Goal: Task Accomplishment & Management: Complete application form

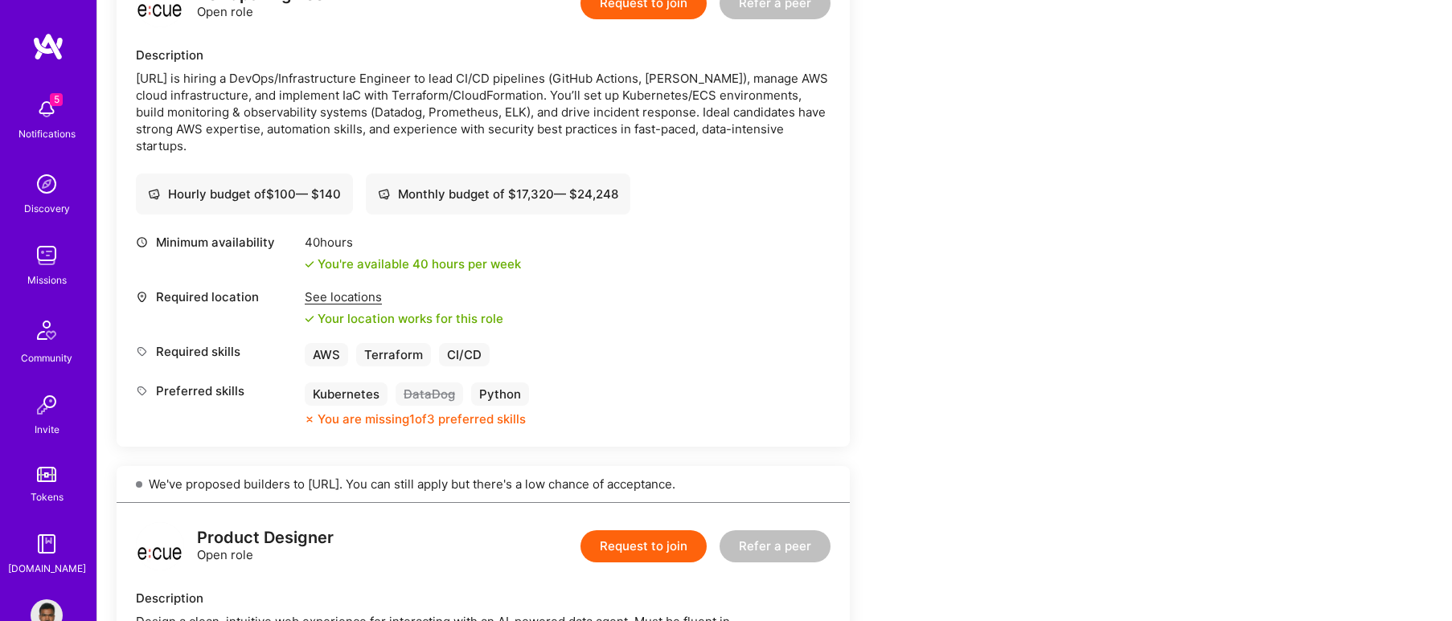
scroll to position [482, 0]
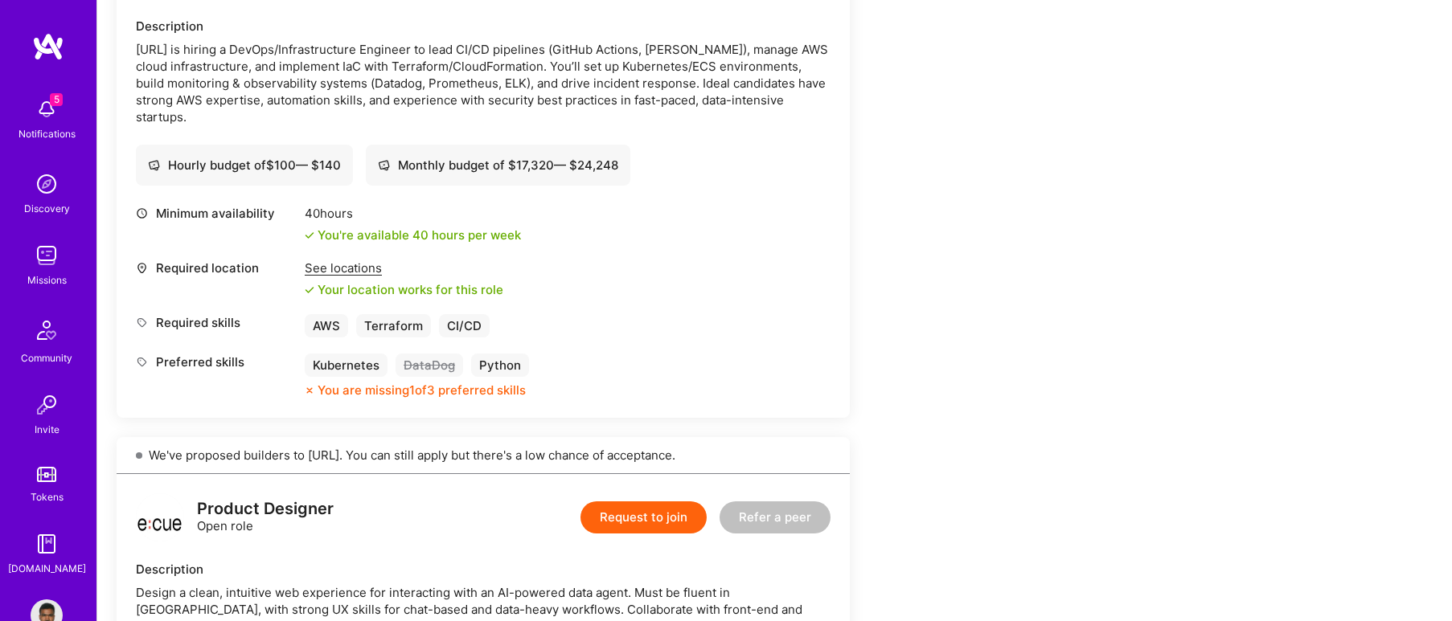
click at [463, 391] on div "You are missing 1 of 3 preferred skills" at bounding box center [422, 390] width 208 height 17
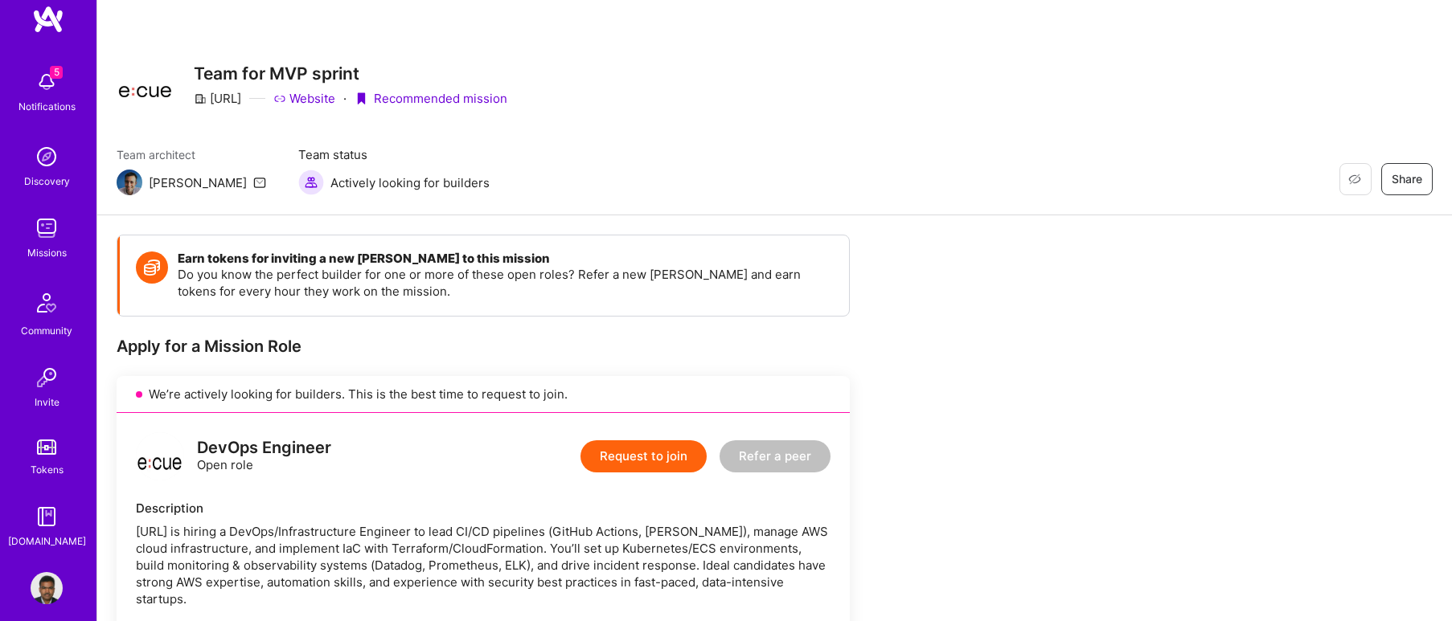
scroll to position [43, 0]
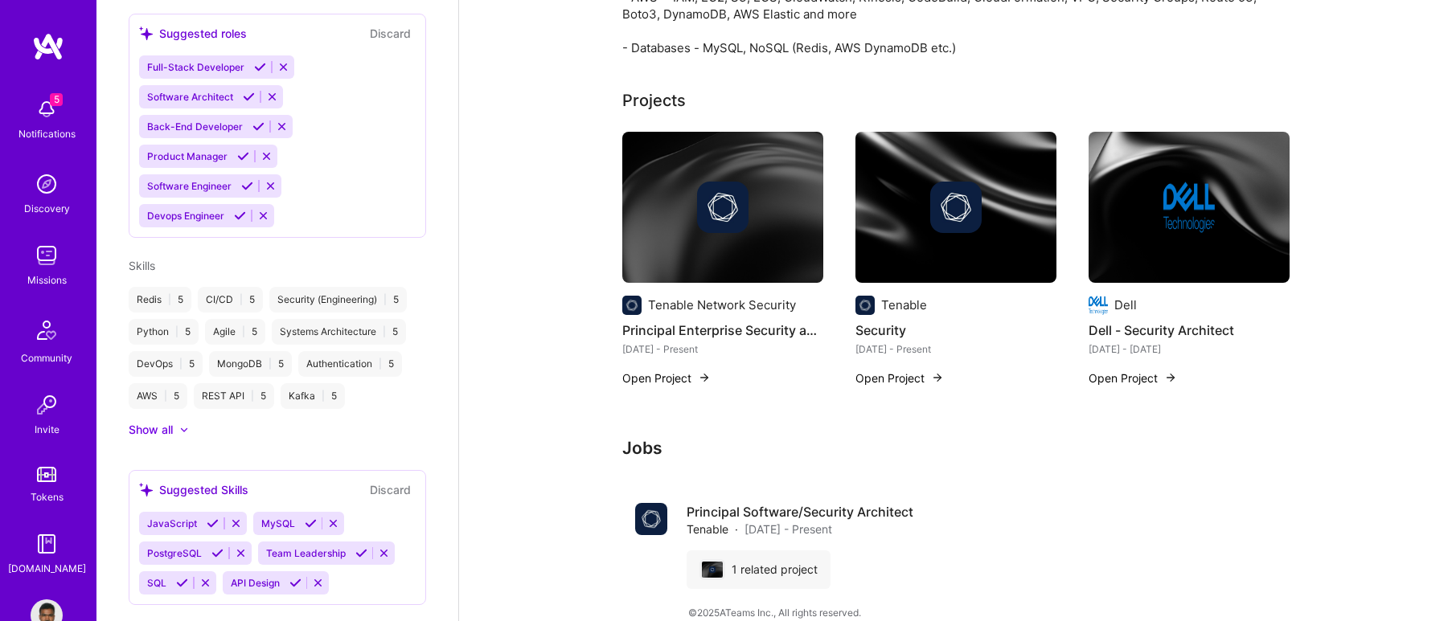
scroll to position [715, 0]
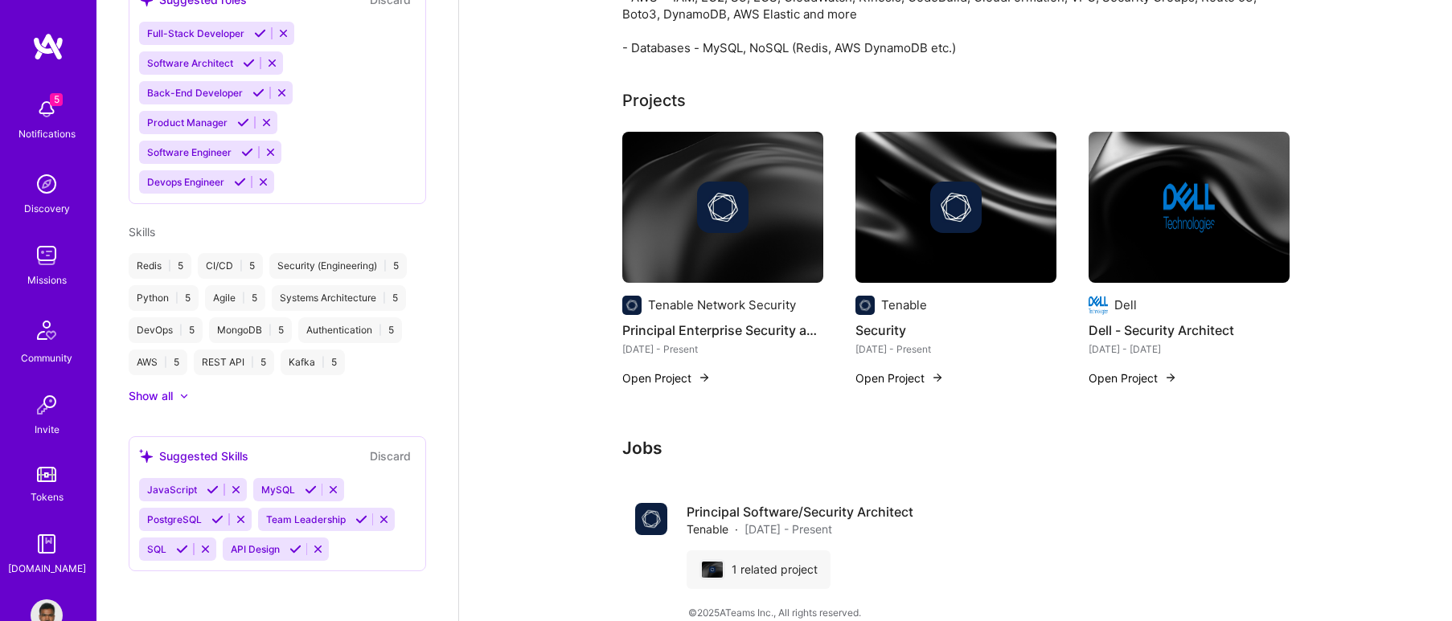
click at [136, 392] on div "Show all" at bounding box center [151, 396] width 44 height 16
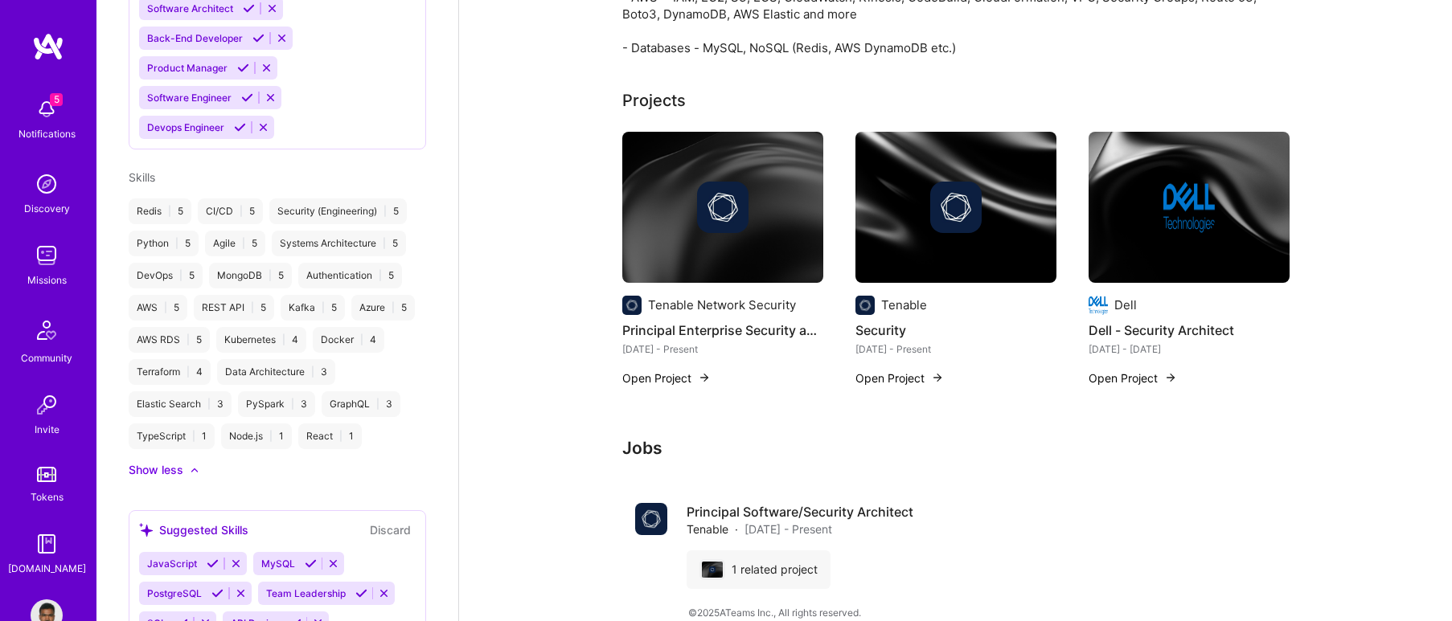
scroll to position [843, 0]
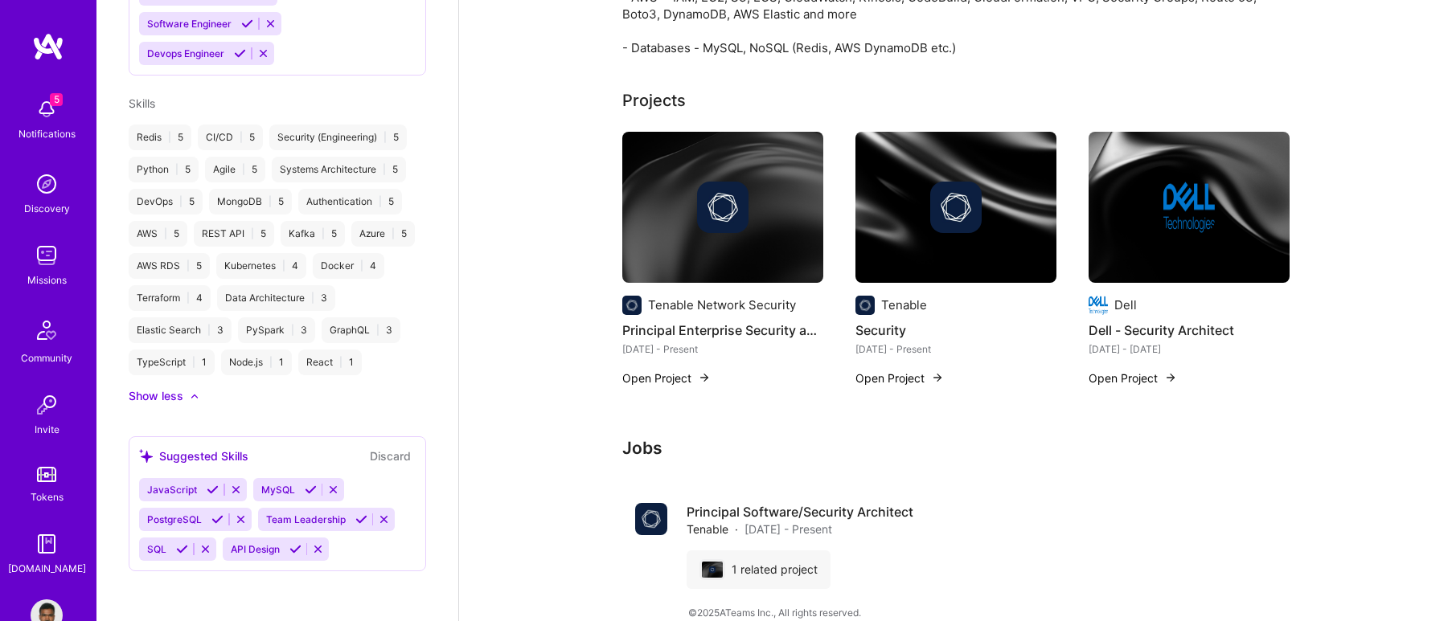
click at [313, 279] on div "Docker | 4" at bounding box center [349, 266] width 72 height 26
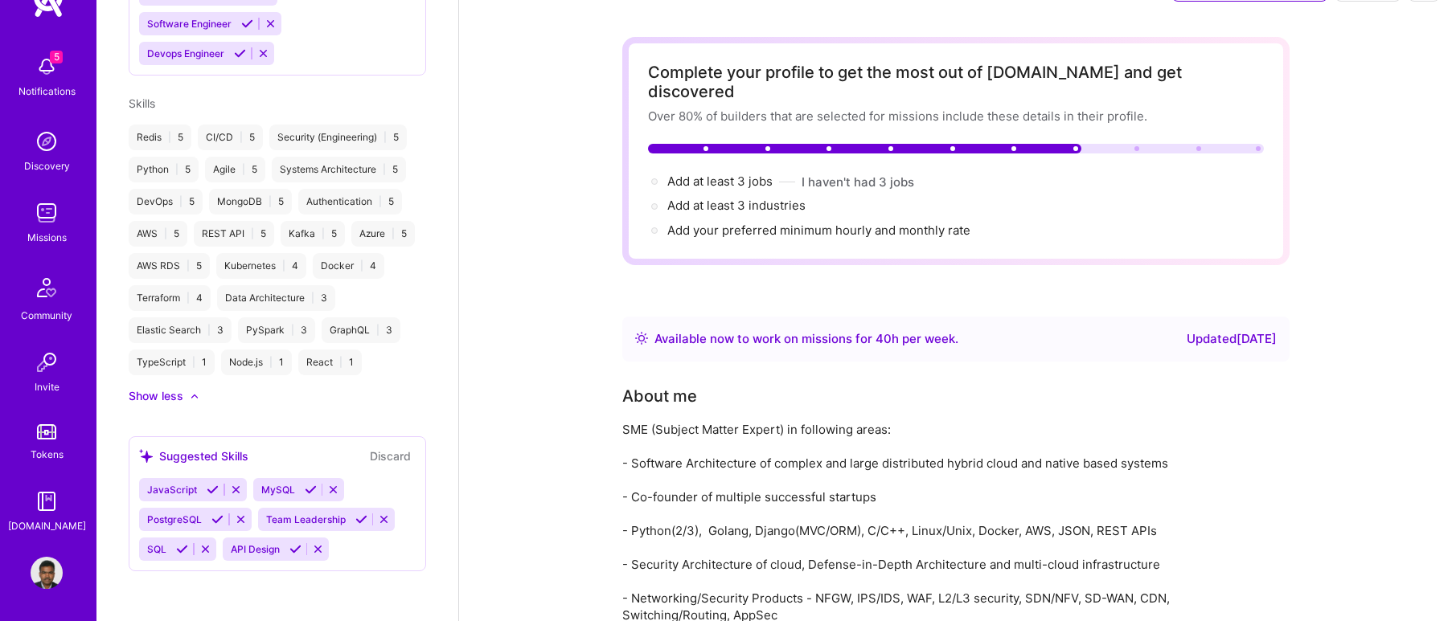
scroll to position [0, 0]
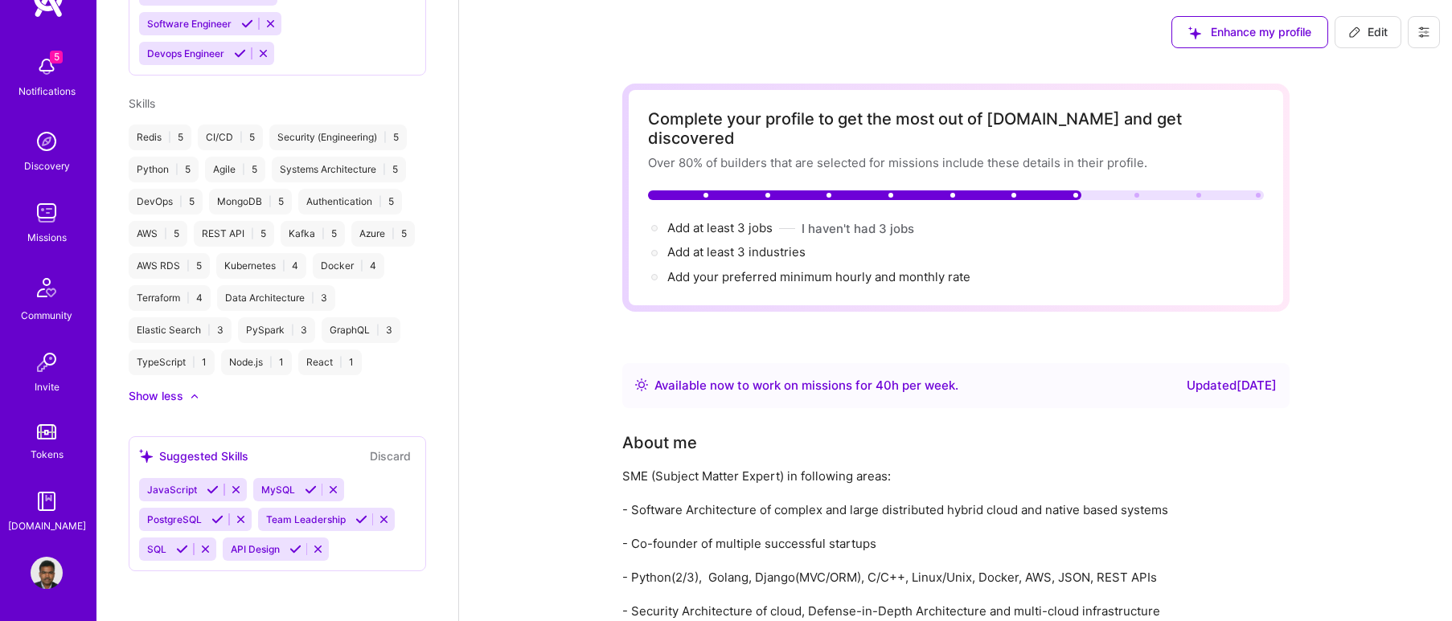
click at [1233, 31] on span "Enhance my profile" at bounding box center [1249, 32] width 123 height 16
click at [1367, 32] on span "Edit" at bounding box center [1367, 32] width 39 height 16
select select "US"
select select "Right Now"
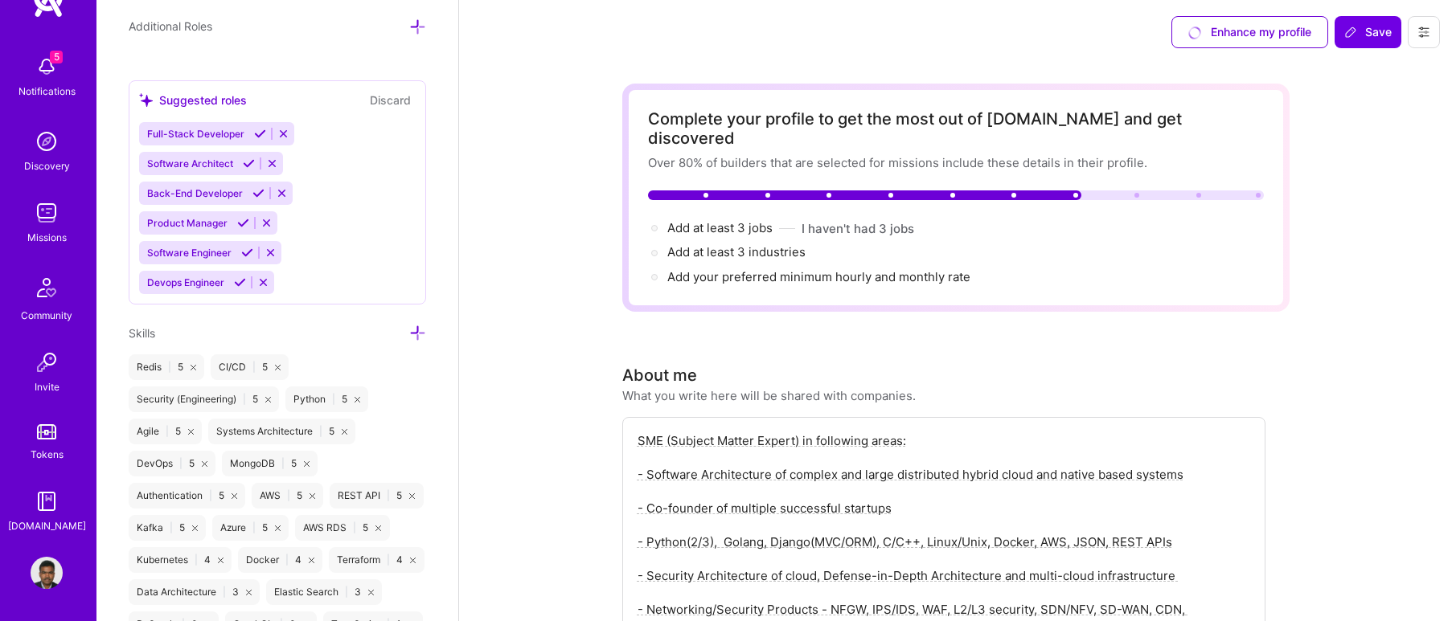
scroll to position [1126, 0]
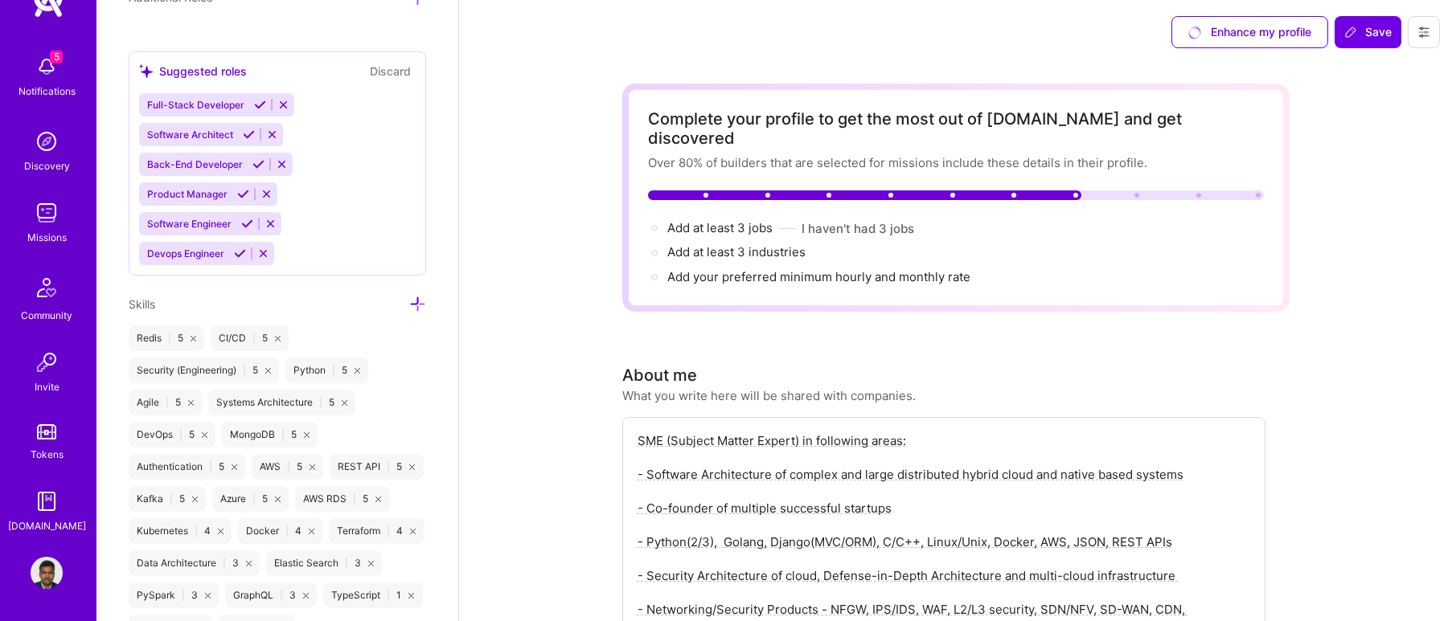
click at [409, 308] on icon at bounding box center [417, 304] width 17 height 17
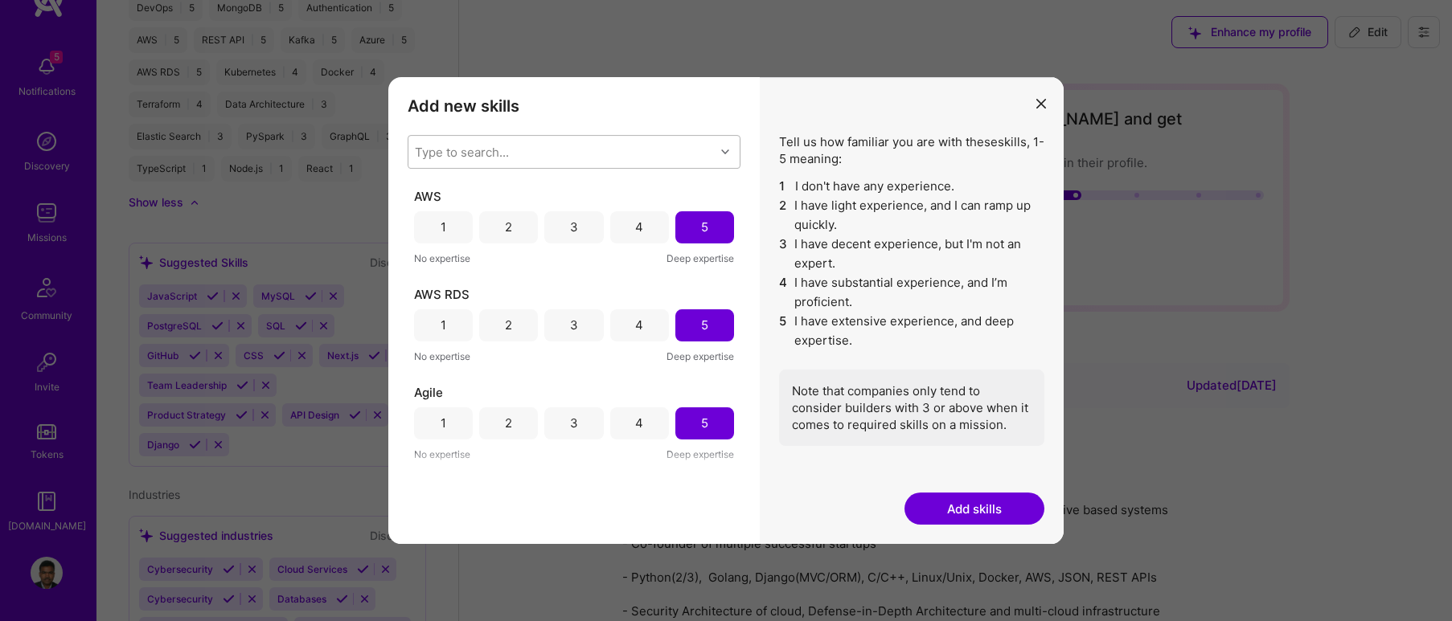
scroll to position [642, 0]
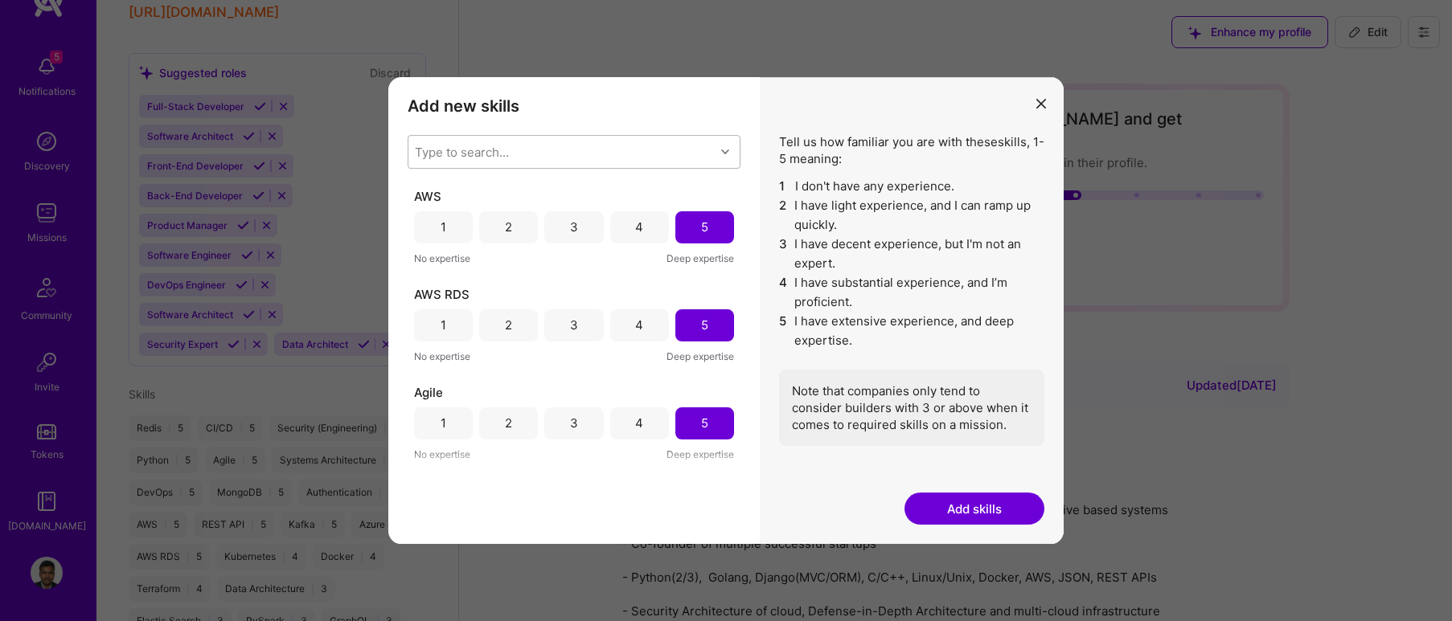
click at [553, 147] on div "Type to search..." at bounding box center [561, 152] width 306 height 32
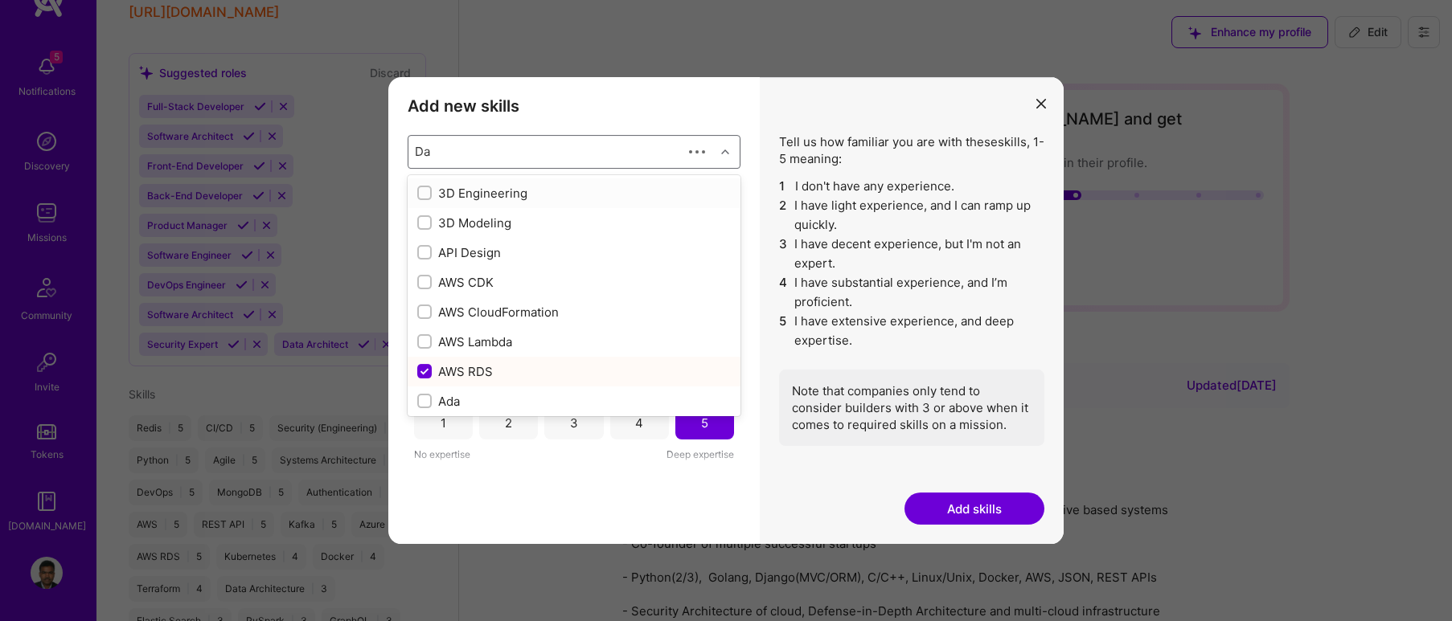
type input "Dat"
checkbox input "false"
checkbox input "true"
checkbox input "false"
type input "Datadog"
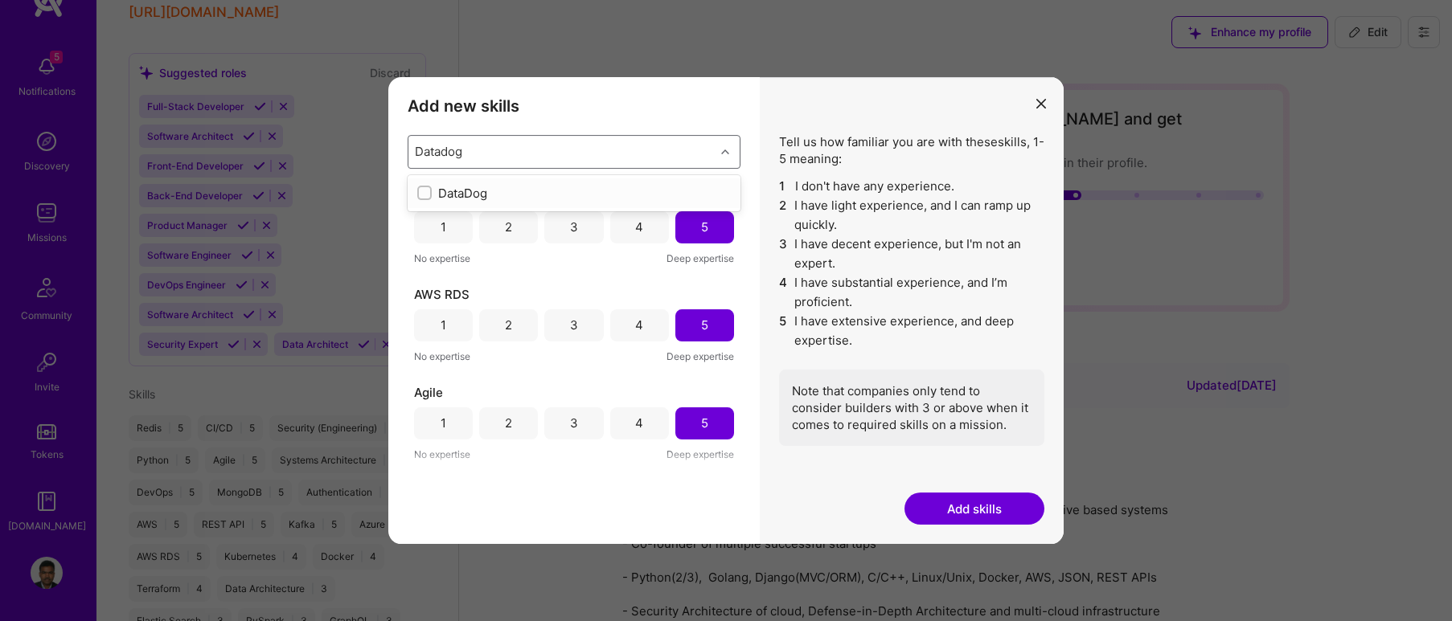
click at [425, 192] on input "modal" at bounding box center [425, 193] width 11 height 11
checkbox input "false"
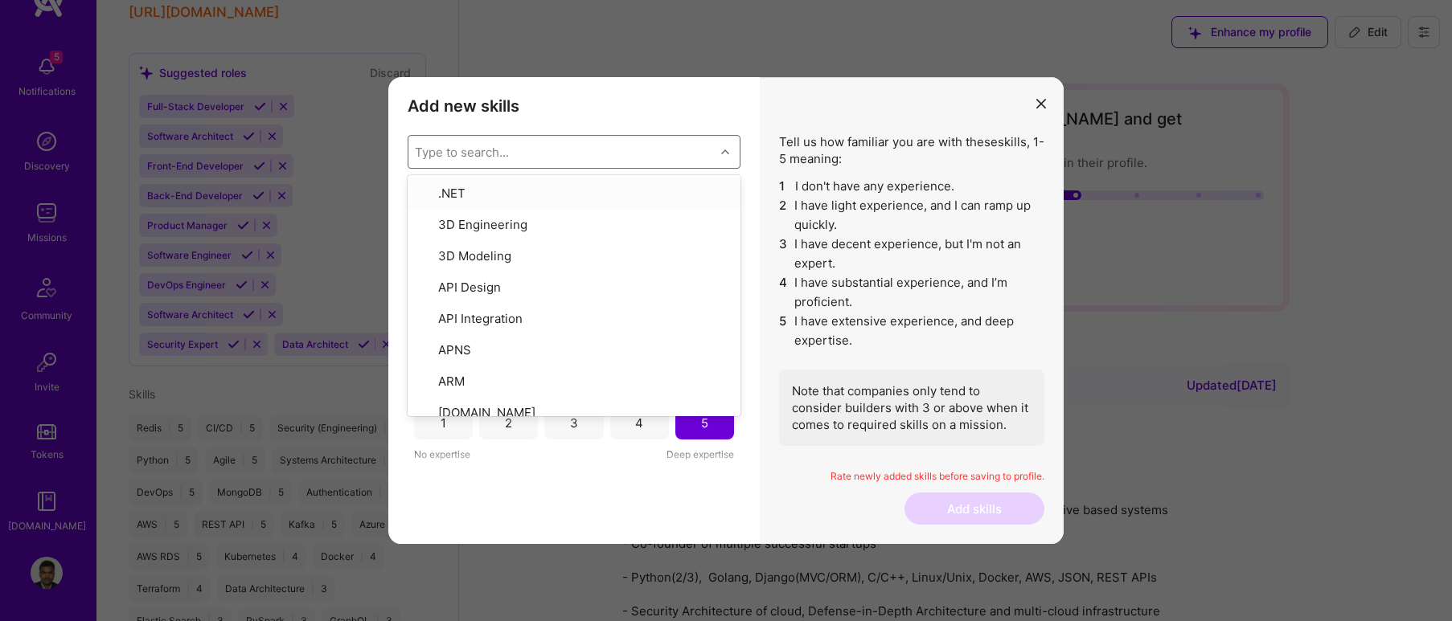
click at [703, 96] on h3 "Add new skills" at bounding box center [574, 105] width 333 height 19
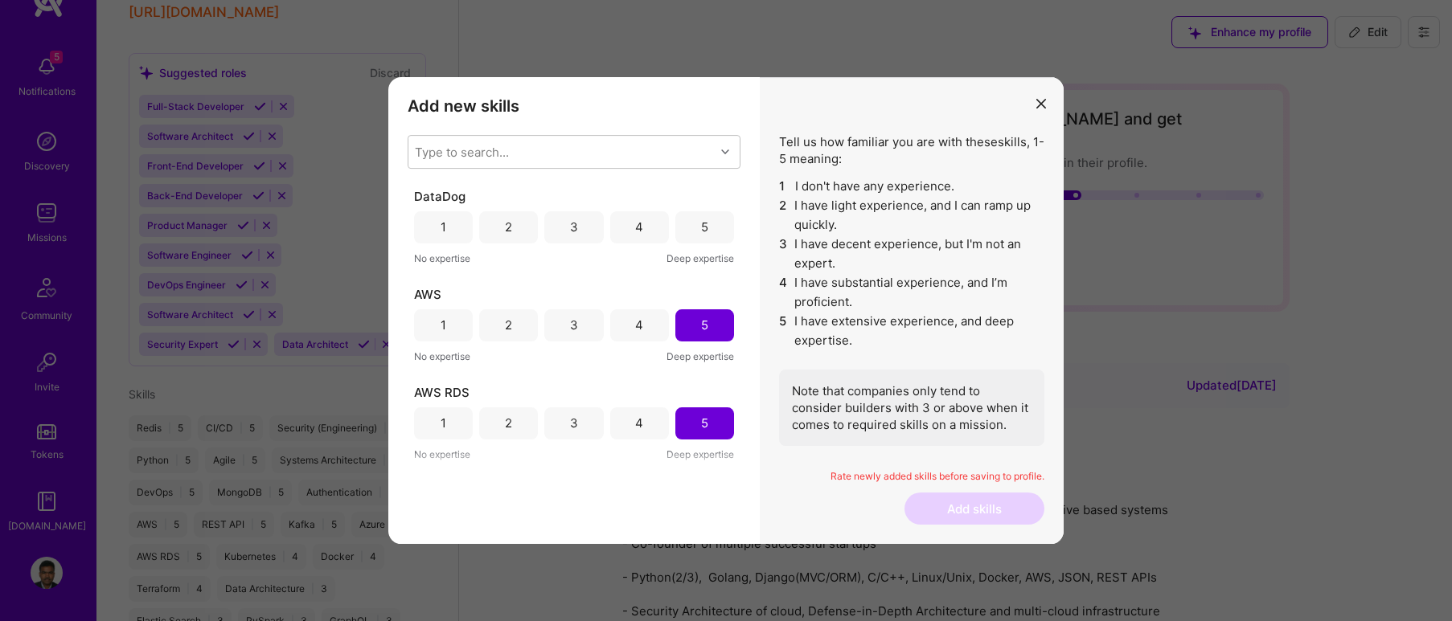
click at [587, 231] on div "3" at bounding box center [573, 227] width 59 height 32
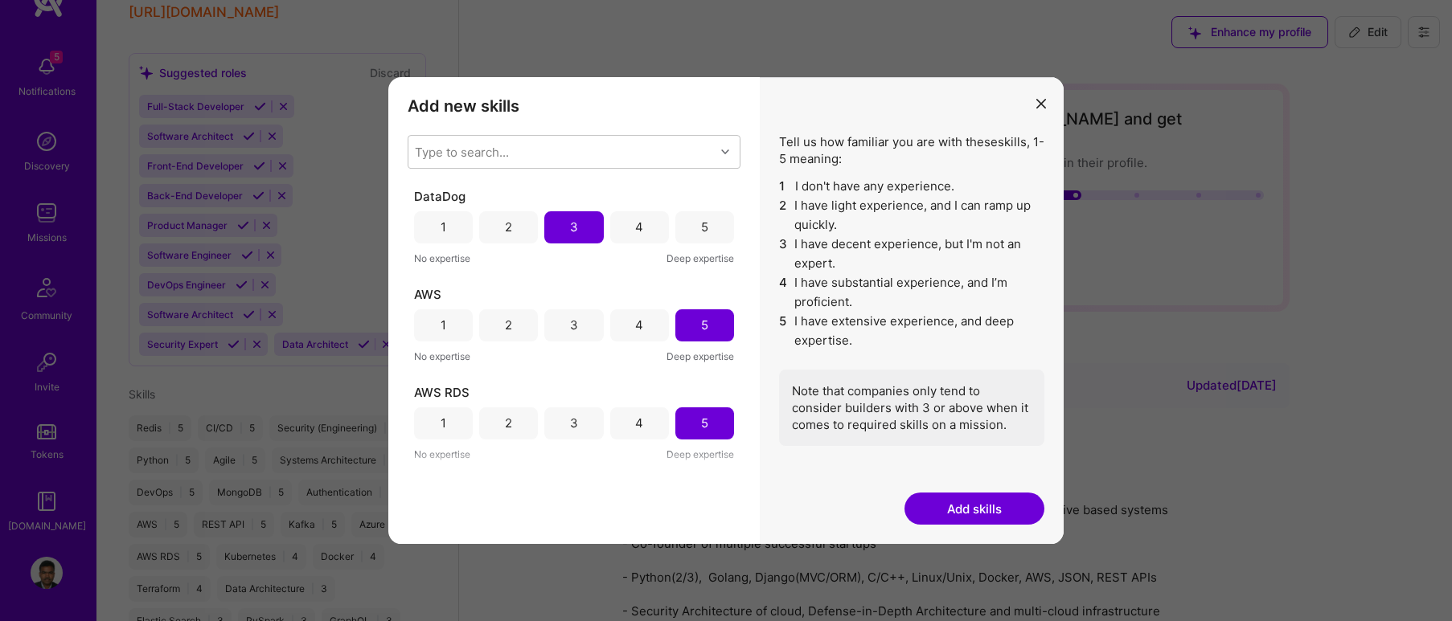
click at [987, 508] on button "Add skills" at bounding box center [974, 509] width 140 height 32
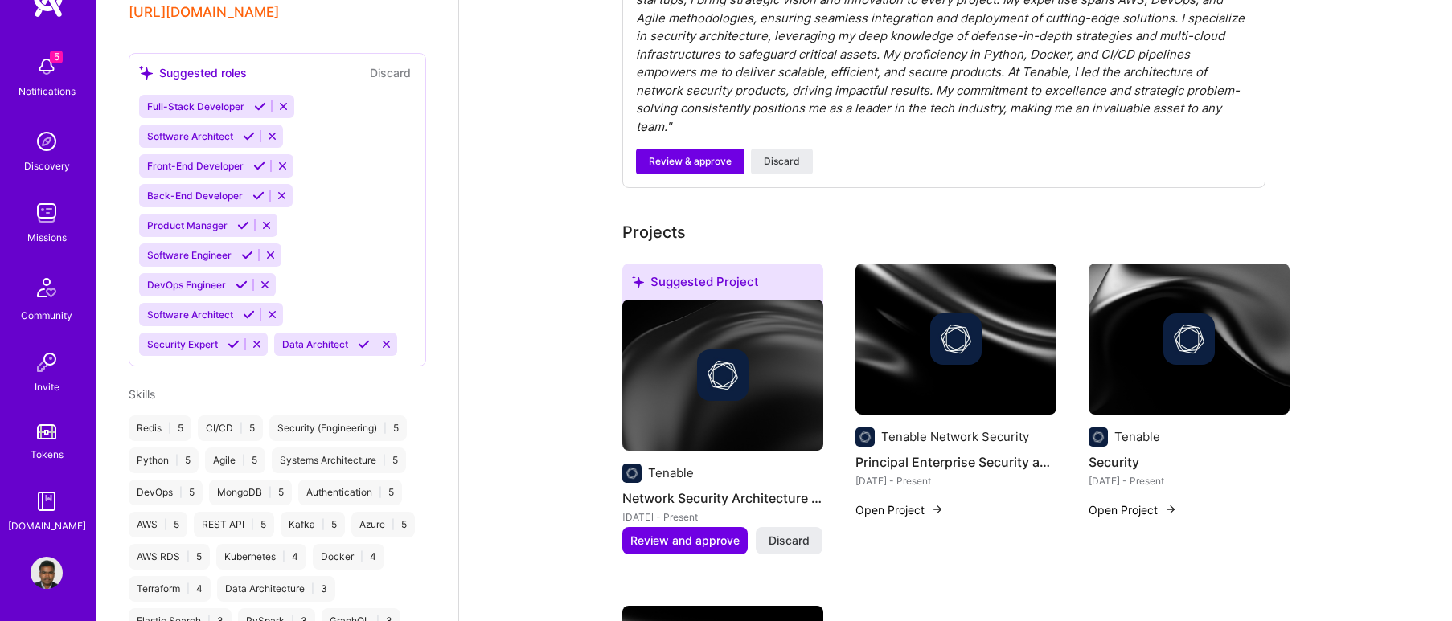
scroll to position [958, 0]
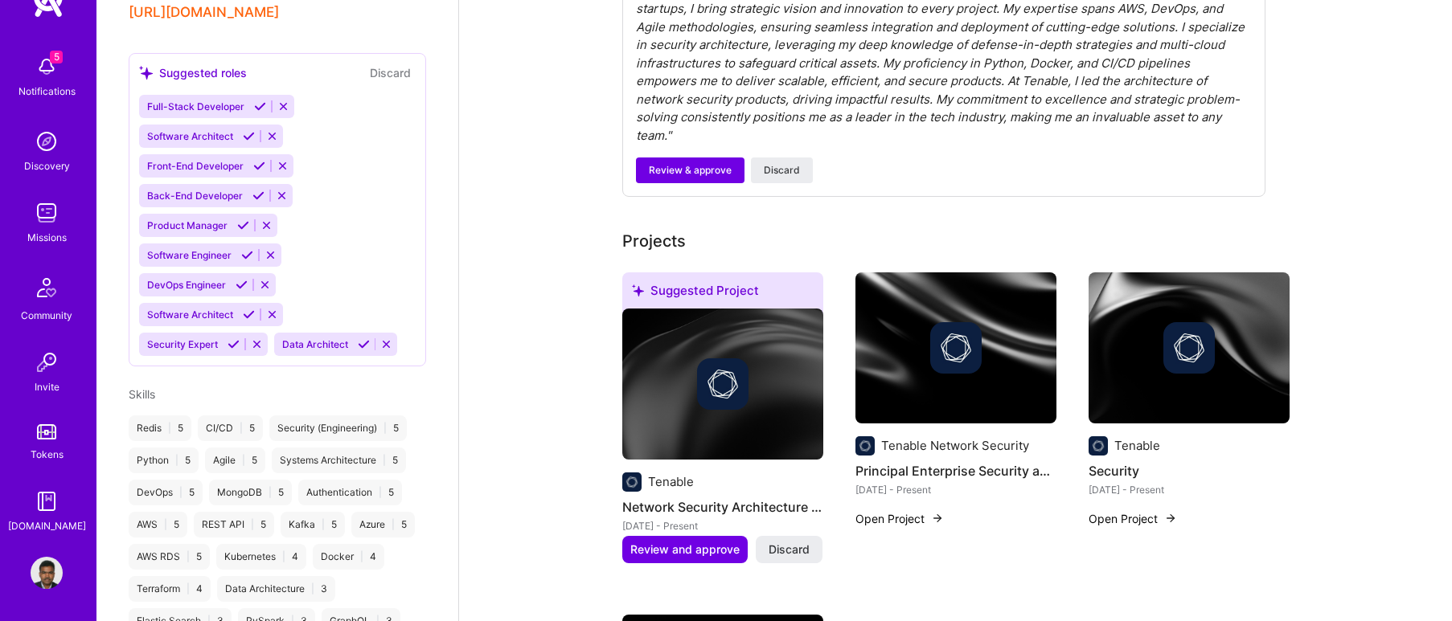
click at [31, 74] on img at bounding box center [47, 67] width 32 height 32
click at [44, 162] on div "Discovery" at bounding box center [47, 166] width 46 height 17
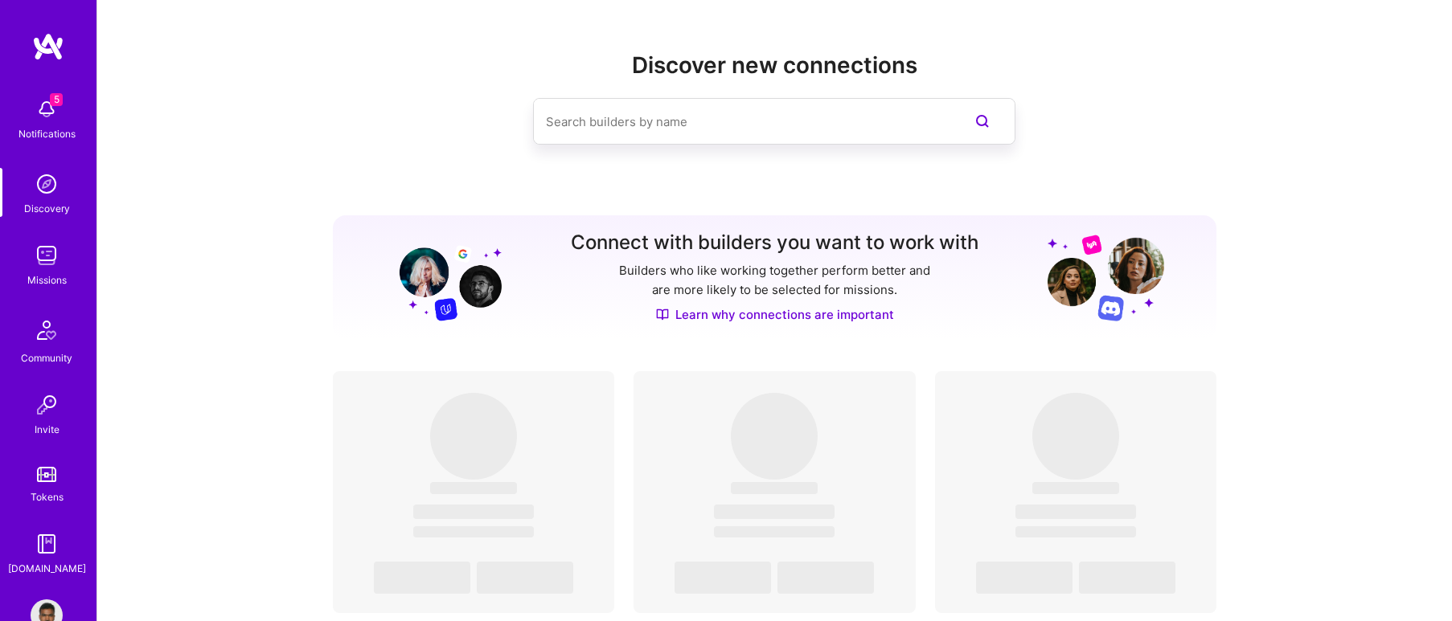
click at [62, 261] on link "Missions" at bounding box center [47, 264] width 100 height 49
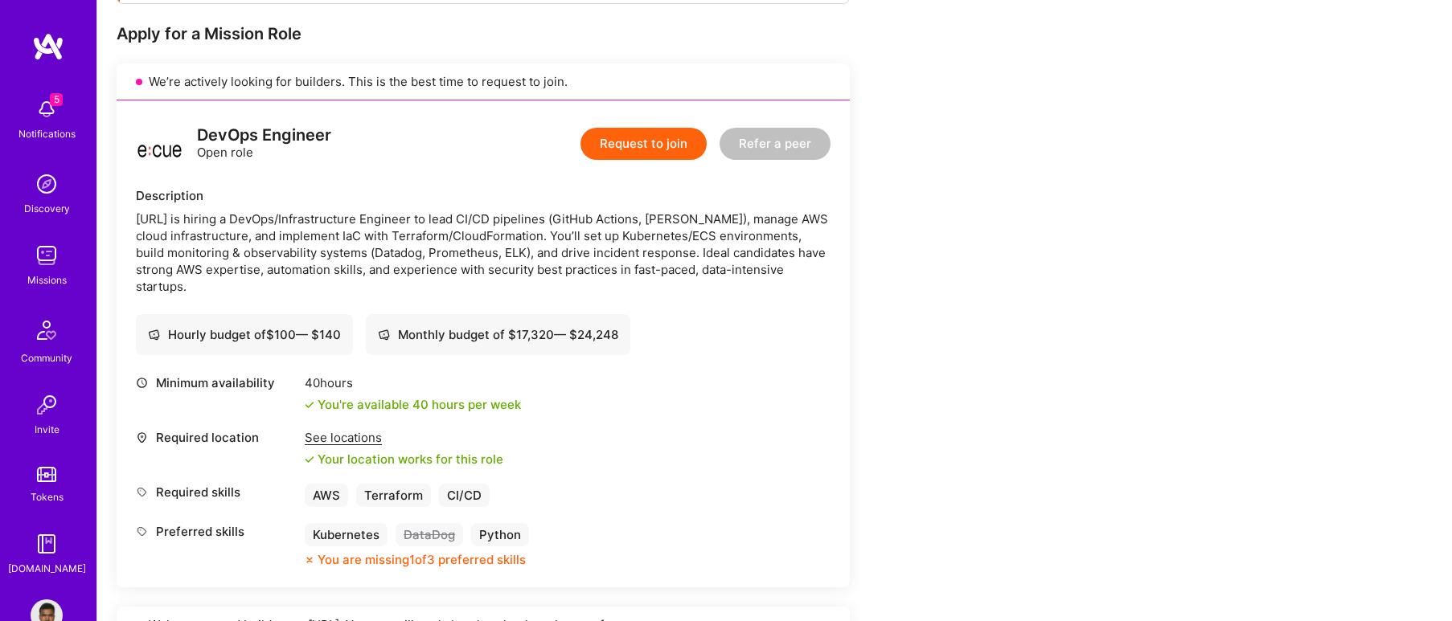
scroll to position [322, 0]
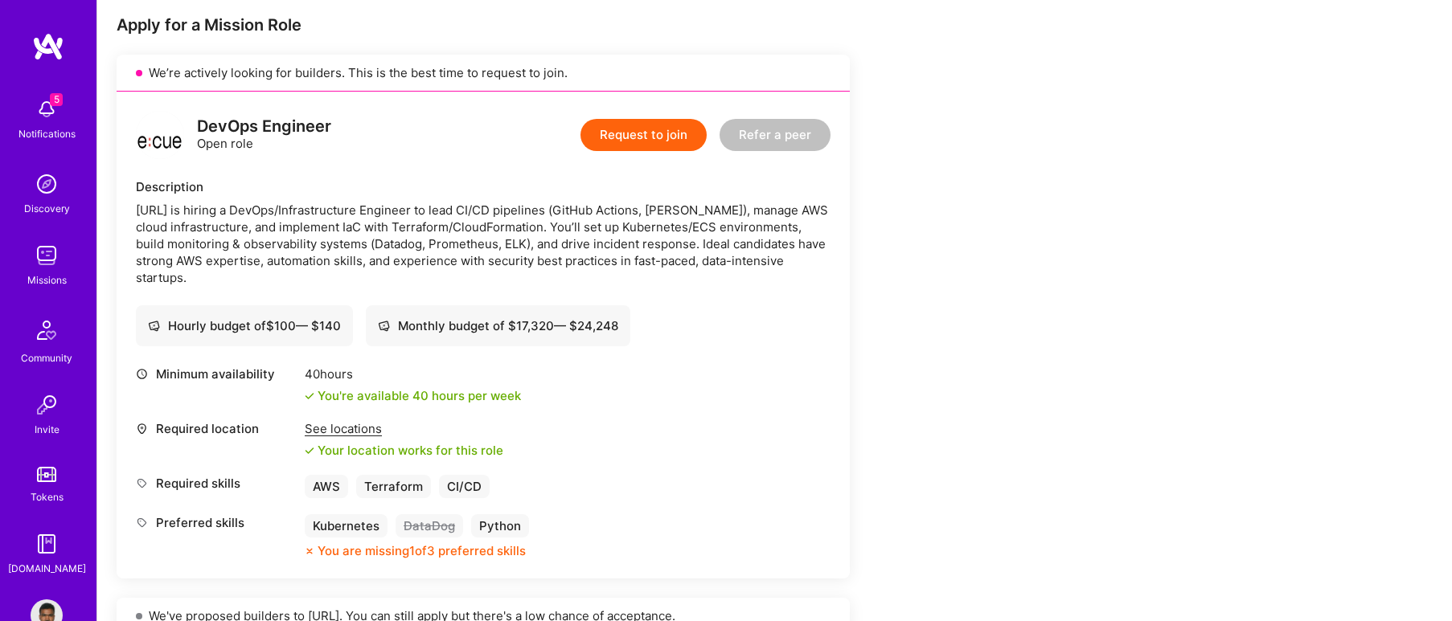
click at [654, 132] on button "Request to join" at bounding box center [643, 135] width 126 height 32
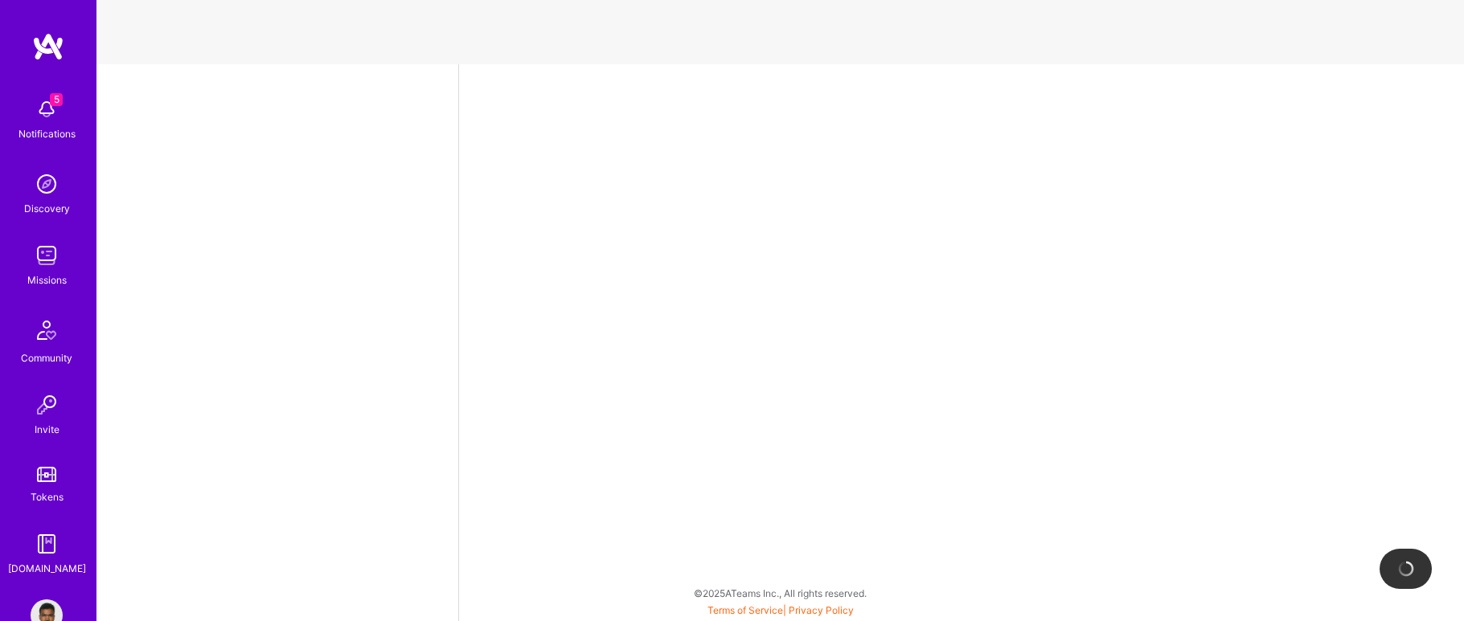
select select "US"
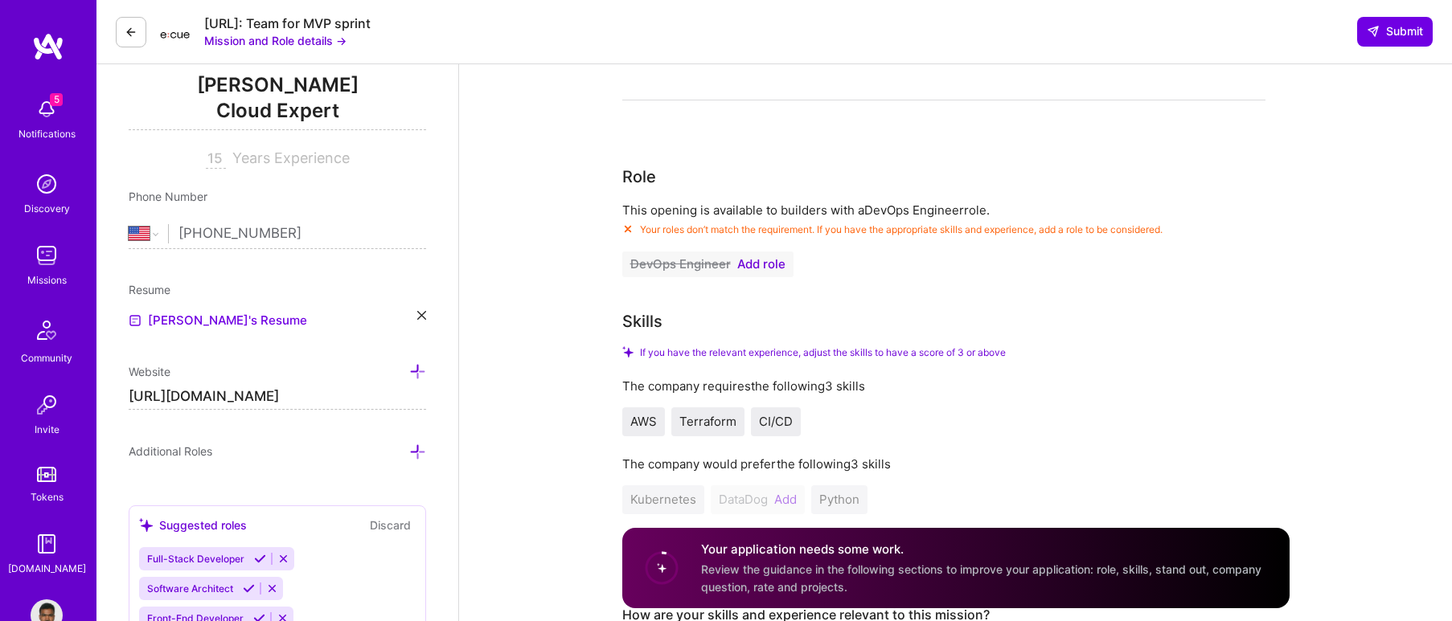
scroll to position [322, 0]
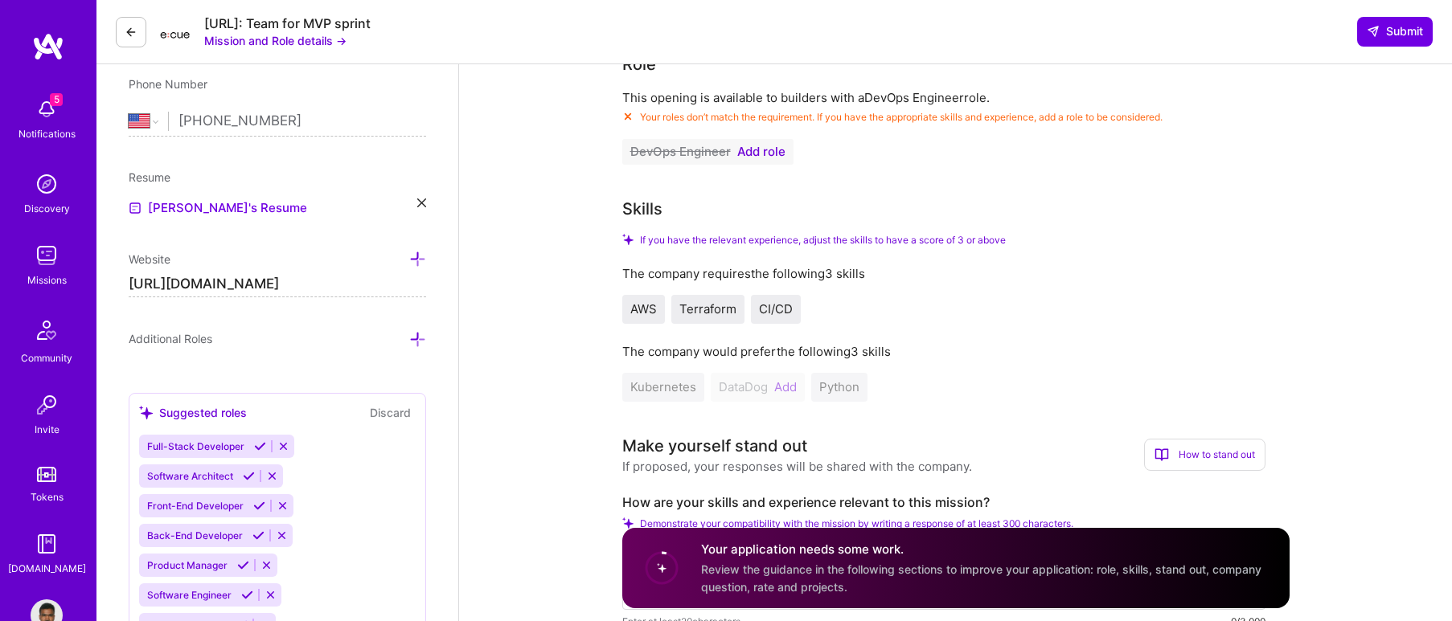
click at [758, 149] on span "Add role" at bounding box center [761, 152] width 48 height 13
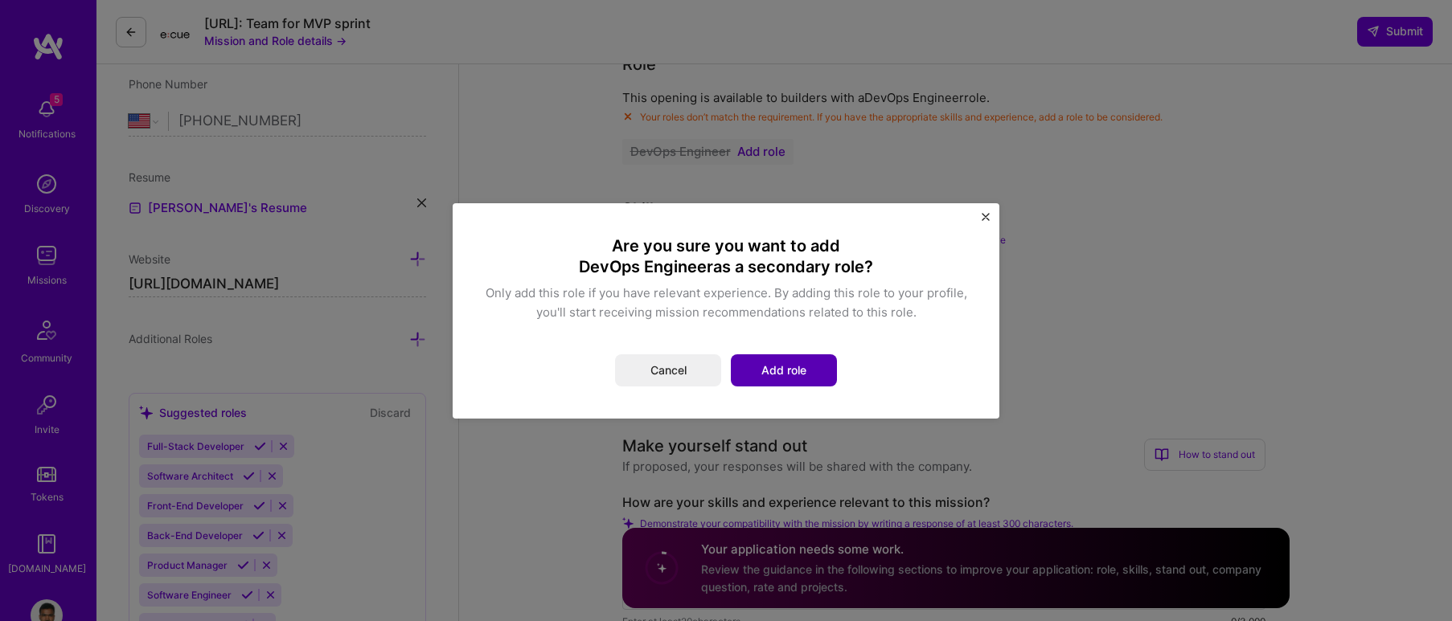
click at [768, 375] on button "Add role" at bounding box center [784, 371] width 106 height 32
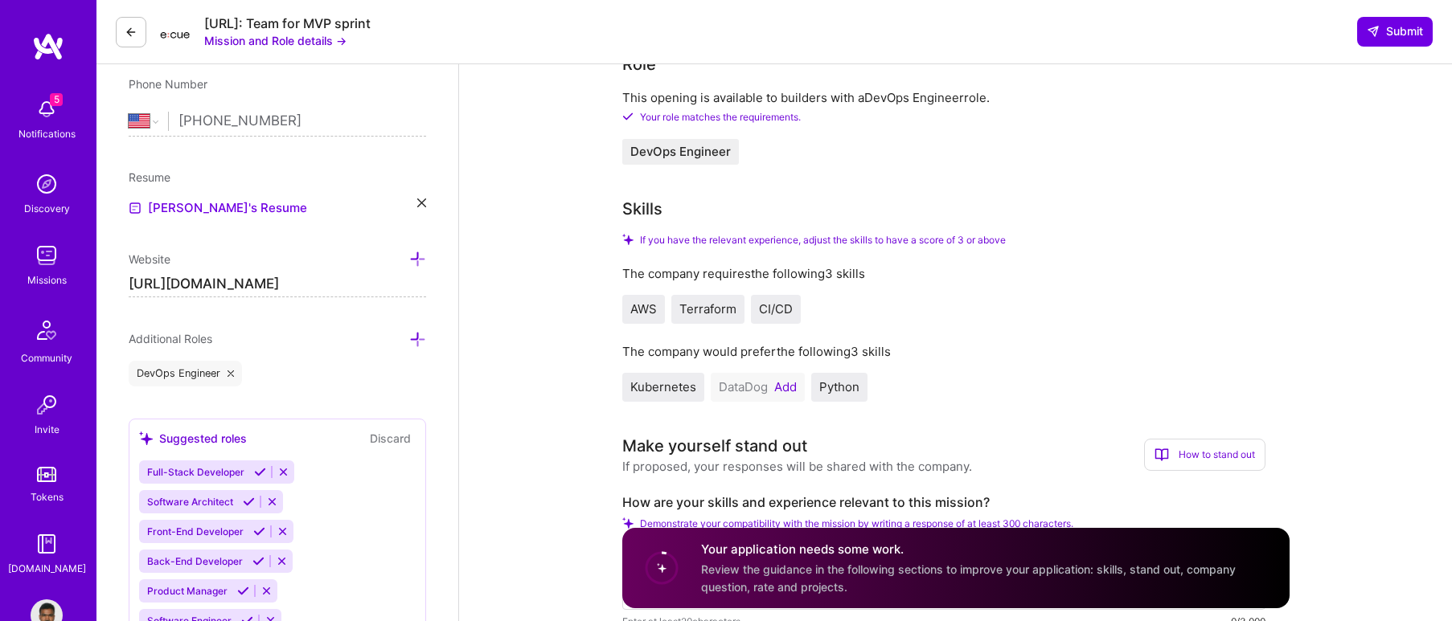
scroll to position [402, 0]
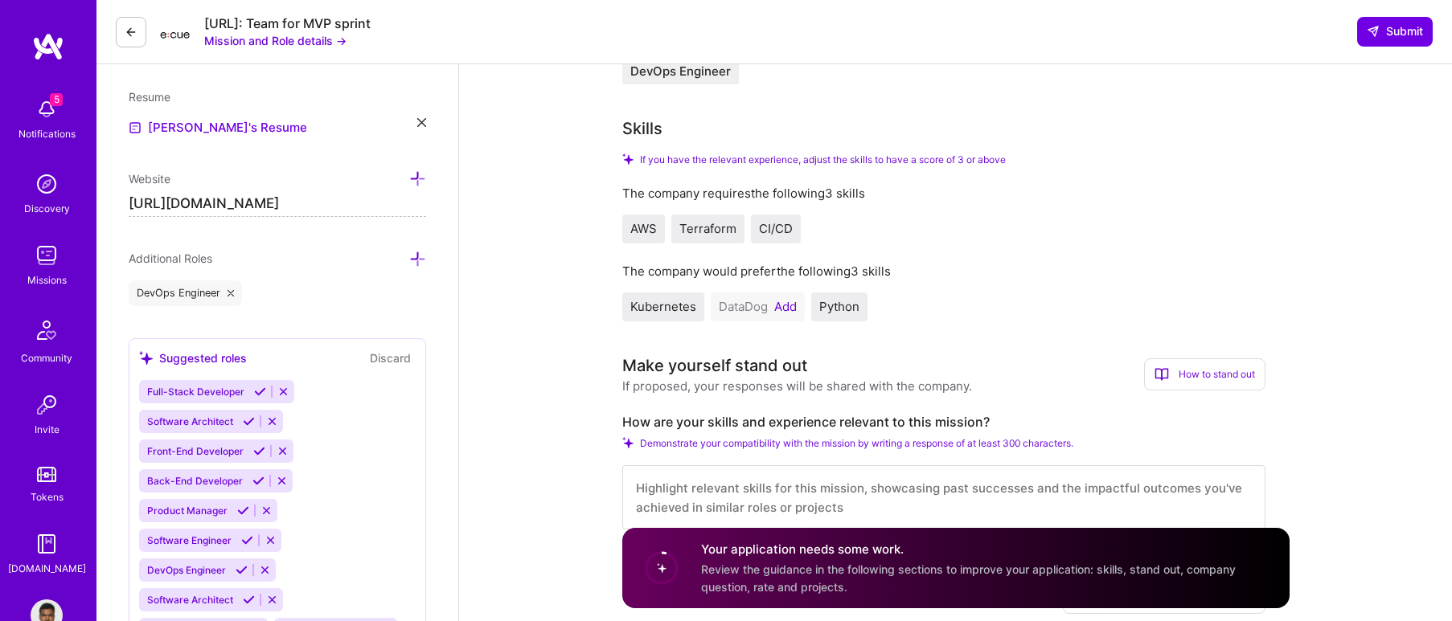
click at [785, 311] on button "Add" at bounding box center [785, 307] width 23 height 13
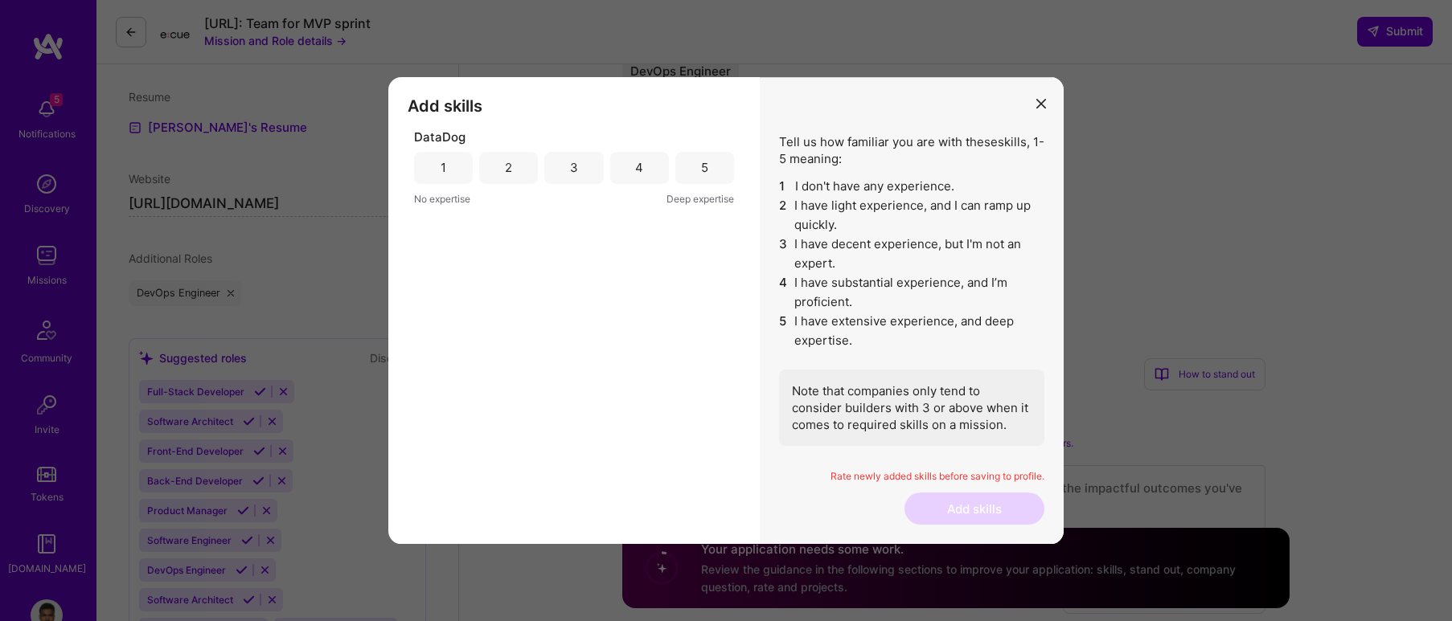
click at [575, 172] on div "3" at bounding box center [574, 167] width 8 height 17
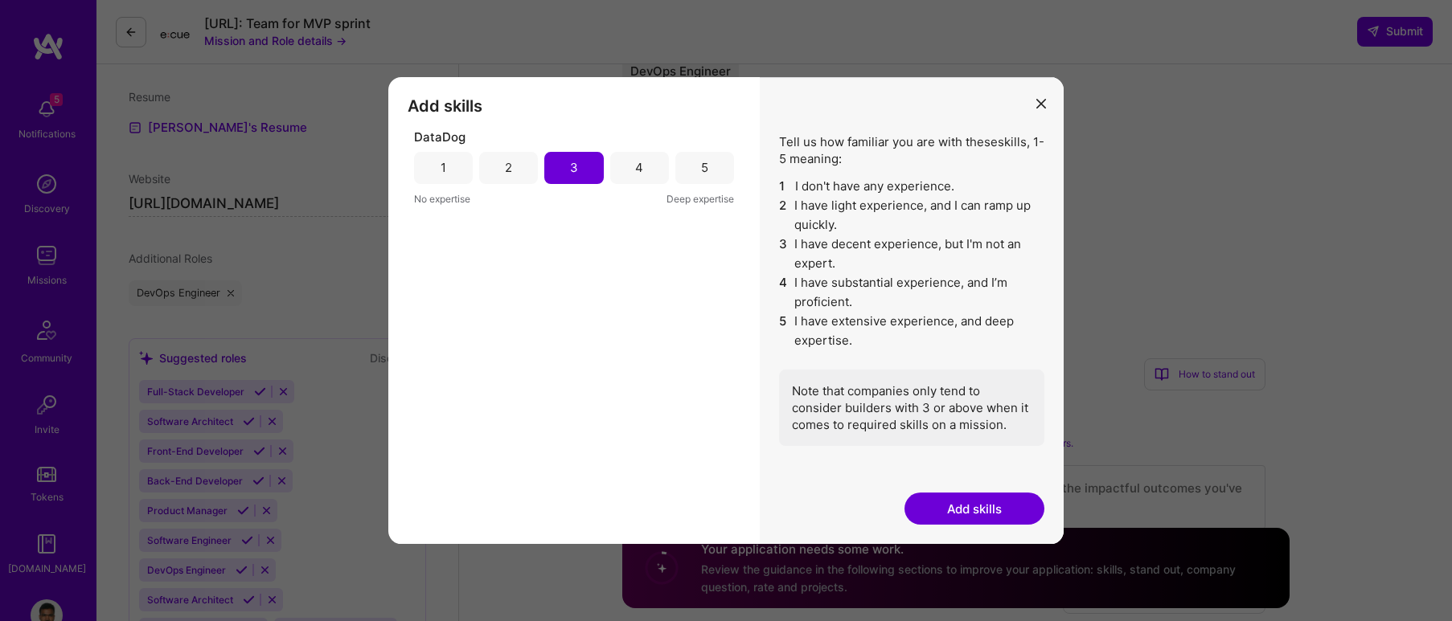
click at [945, 506] on button "Add skills" at bounding box center [974, 509] width 140 height 32
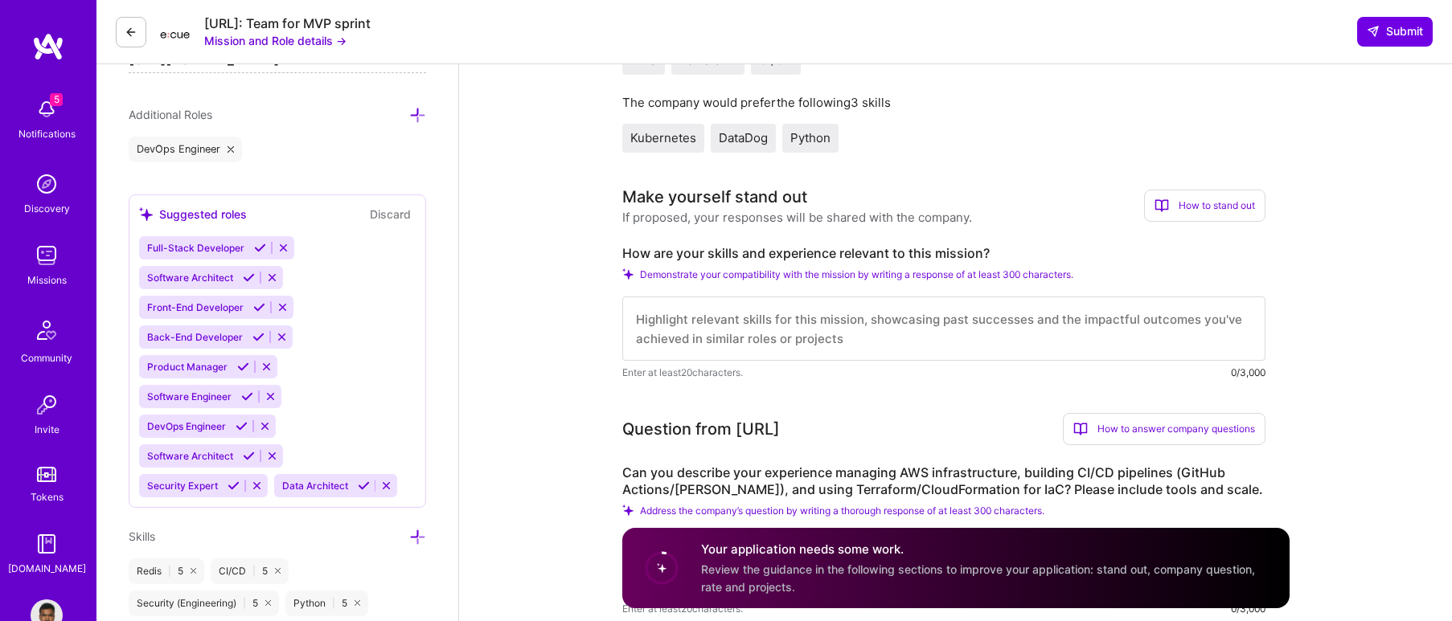
scroll to position [563, 0]
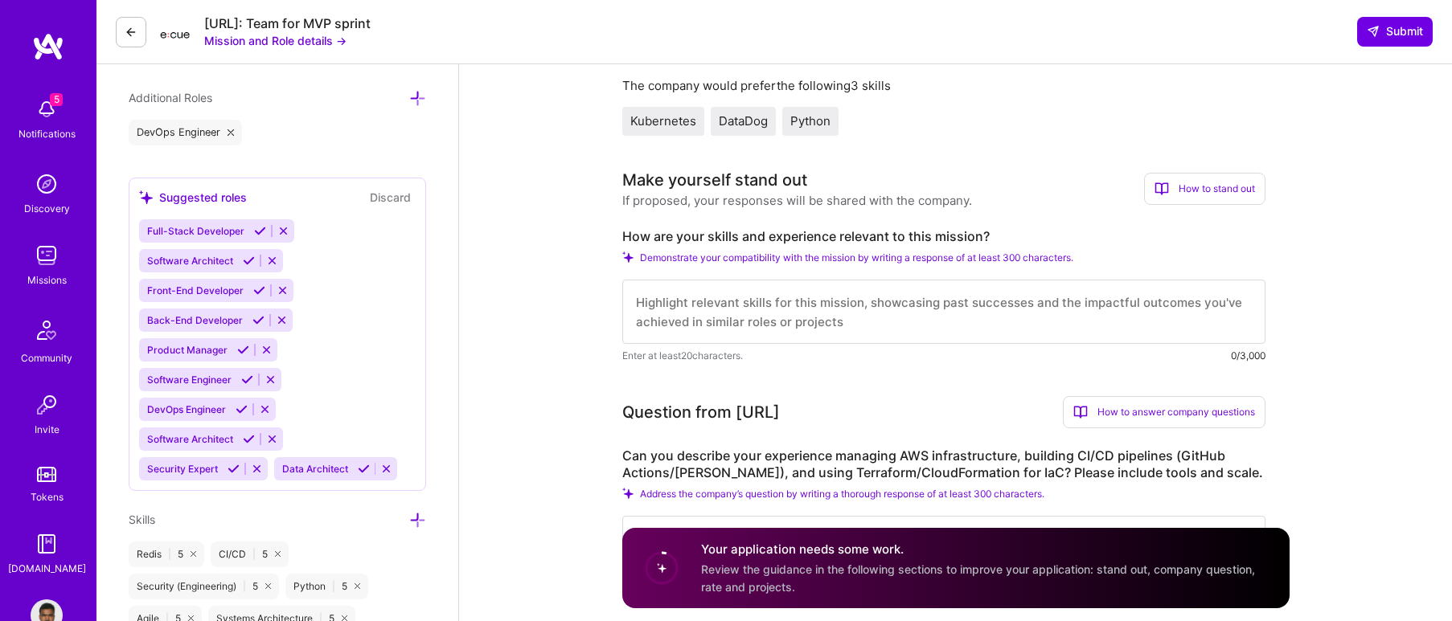
click at [832, 324] on textarea at bounding box center [943, 312] width 643 height 64
paste textarea "www.linkedin.com/in/kumarudaya1478"
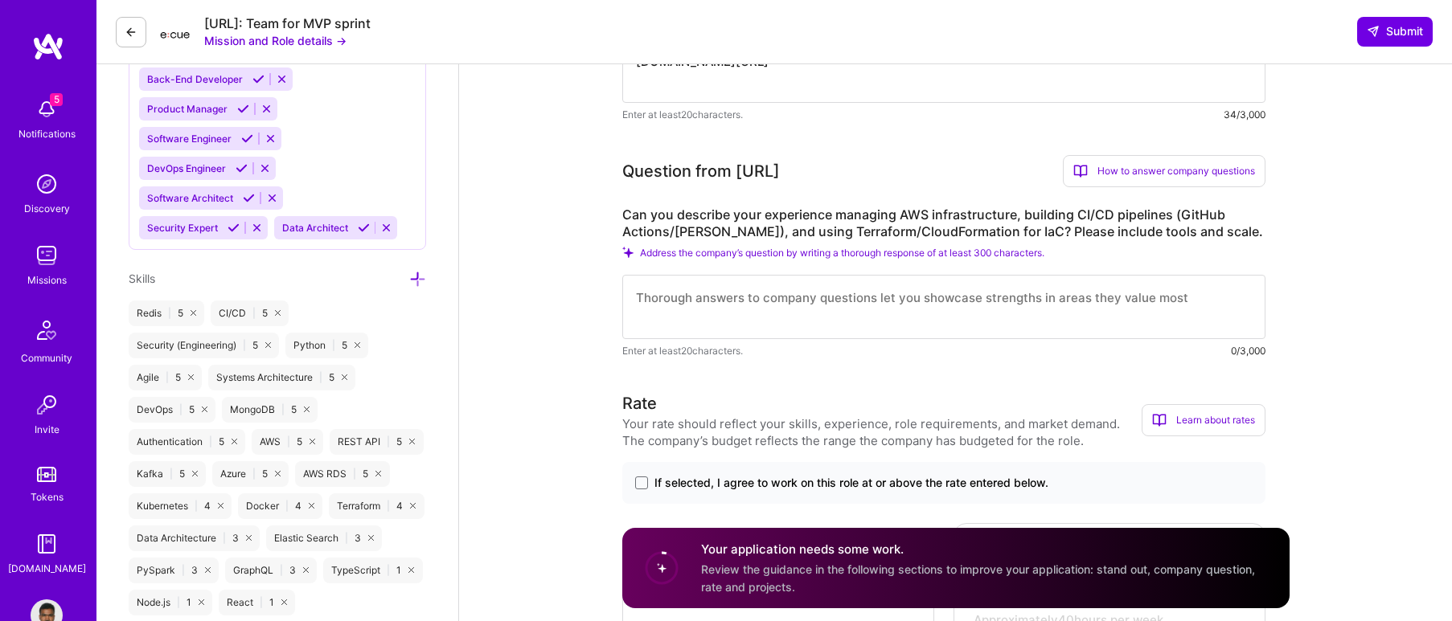
scroll to position [884, 0]
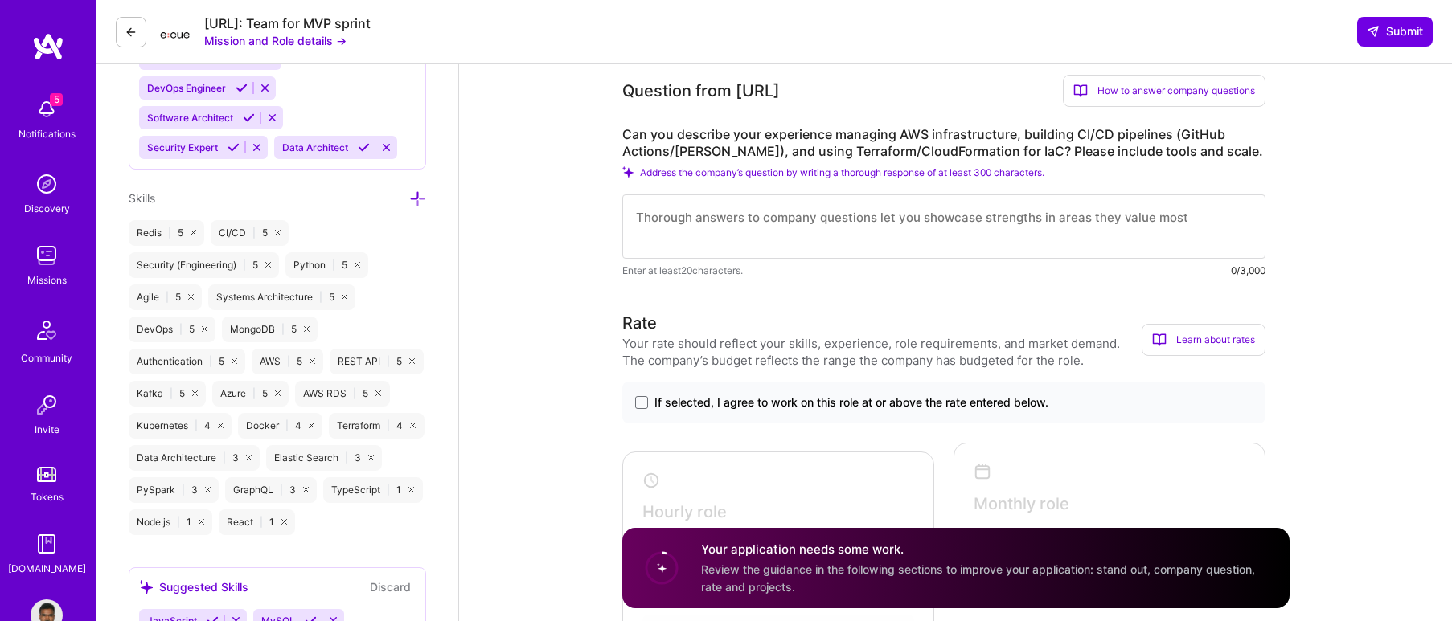
type textarea "www.linkedin.com/in/kumarudaya1478"
click at [894, 219] on textarea at bounding box center [943, 227] width 643 height 64
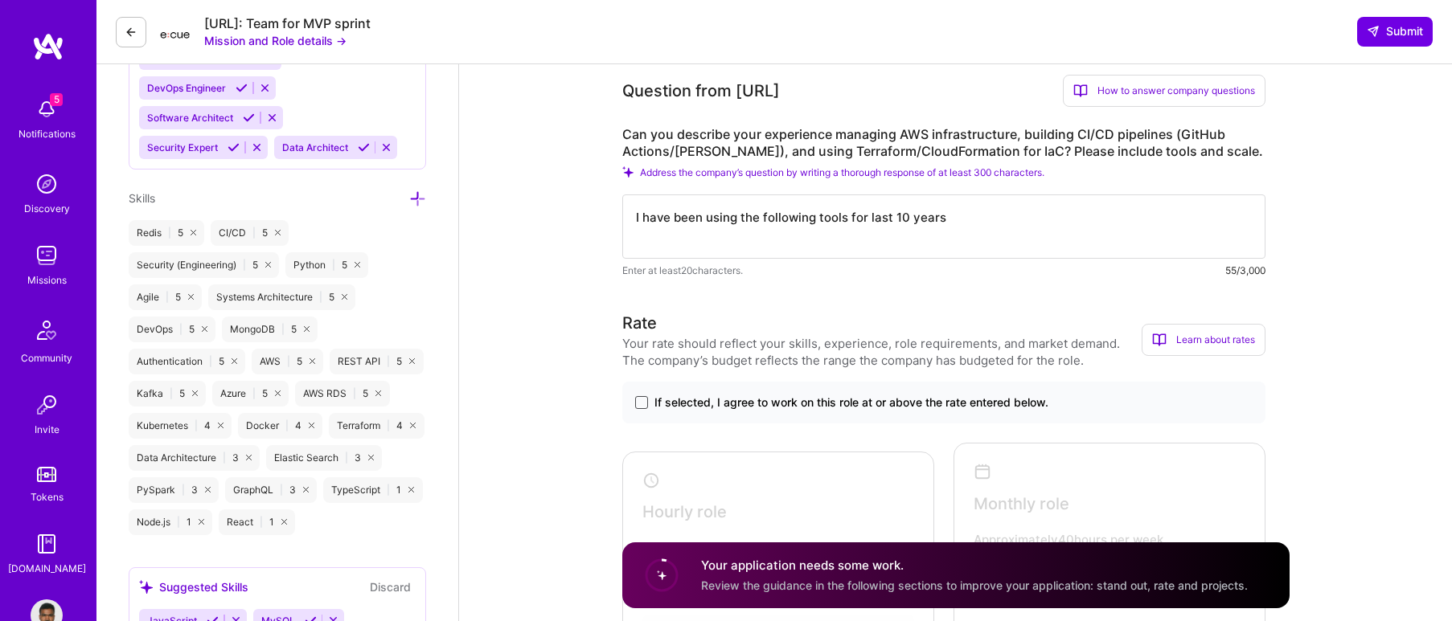
type textarea "I have been using the following tools for last 10 years"
click at [637, 400] on span at bounding box center [641, 402] width 13 height 13
click at [0, 0] on input "If selected, I agree to work on this role at or above the rate entered below." at bounding box center [0, 0] width 0 height 0
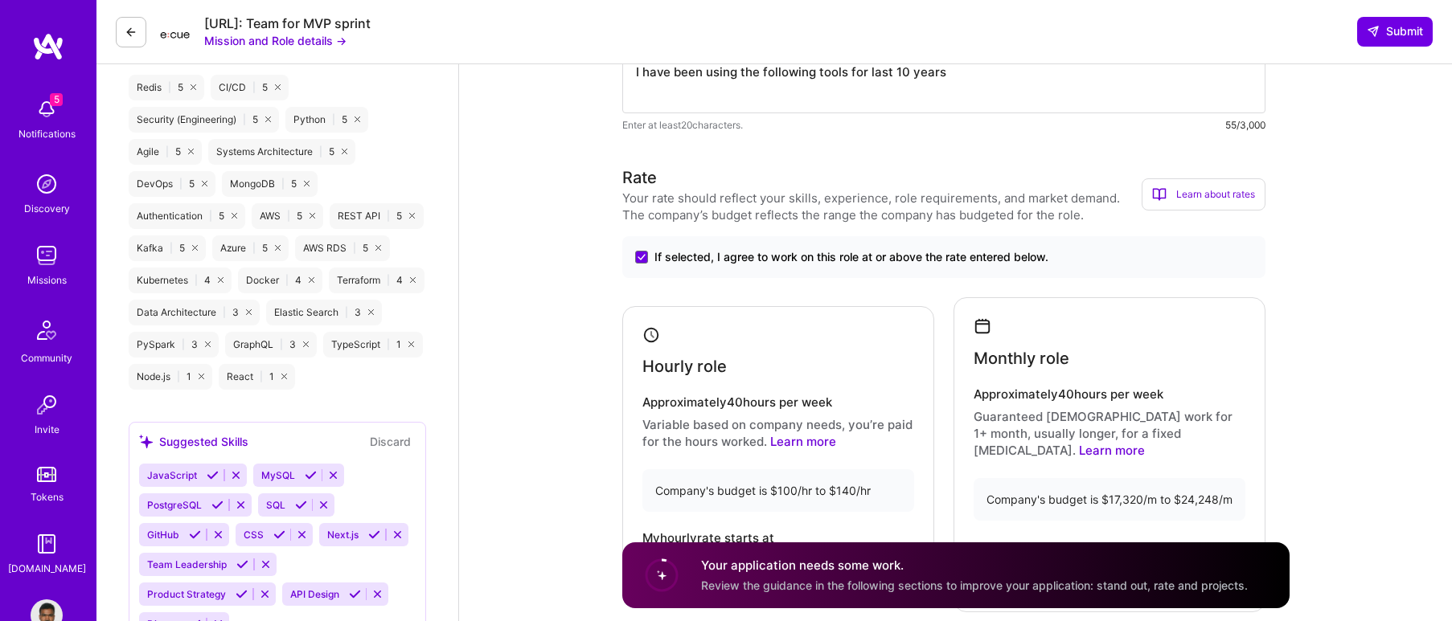
scroll to position [1125, 0]
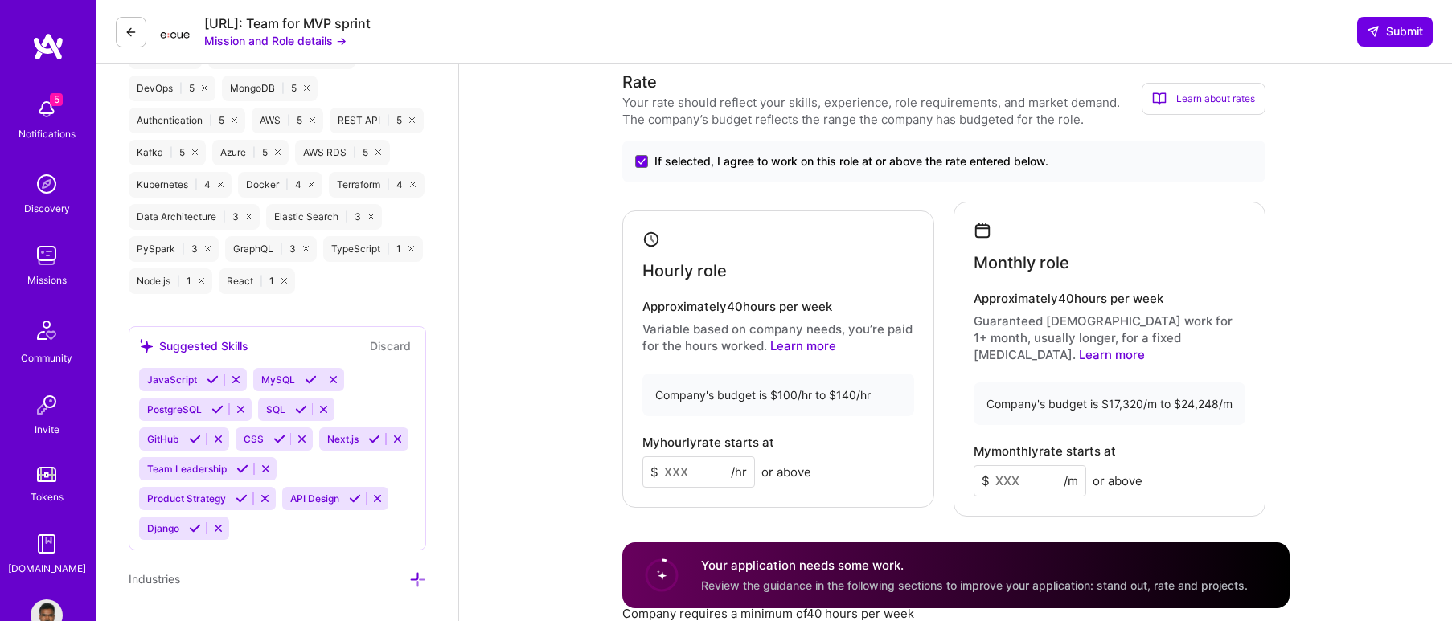
click at [695, 461] on input at bounding box center [698, 472] width 113 height 31
type input "140"
type input "24000"
click at [1336, 441] on div "DevOps Engineer role description Ecue.ai is hiring a DevOps/Infrastructure Engi…" at bounding box center [955, 504] width 993 height 3130
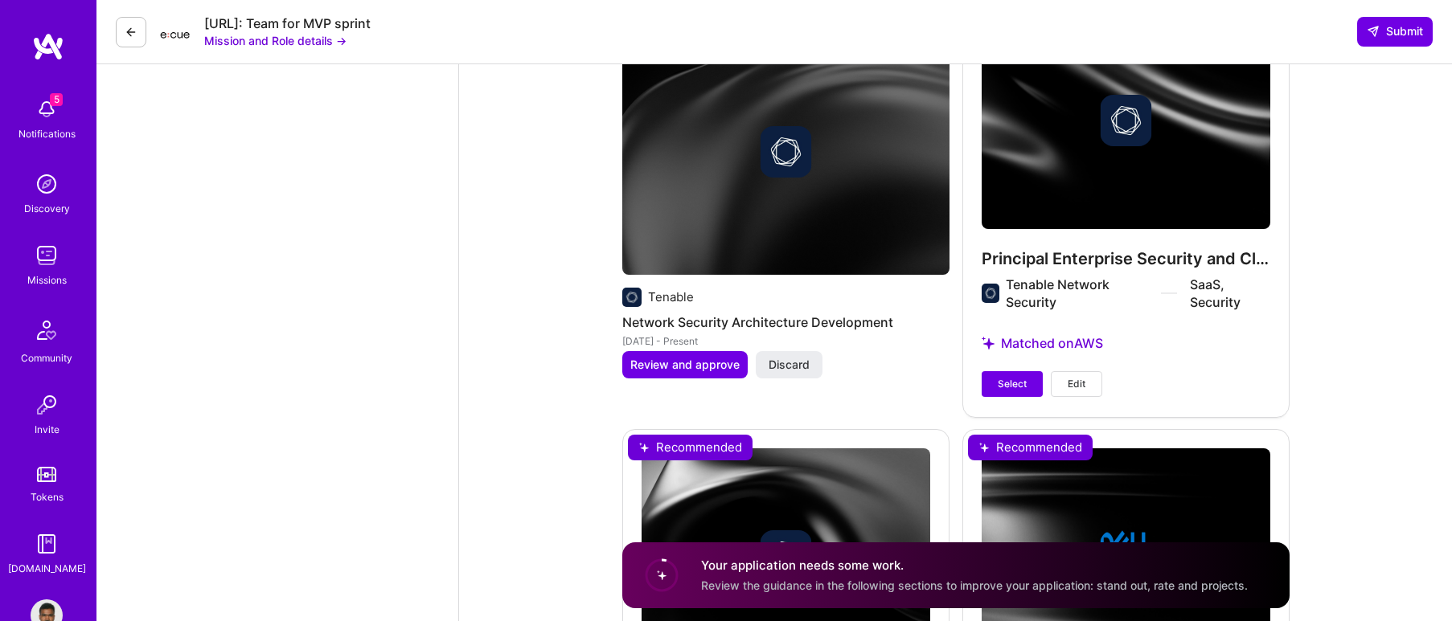
scroll to position [2251, 0]
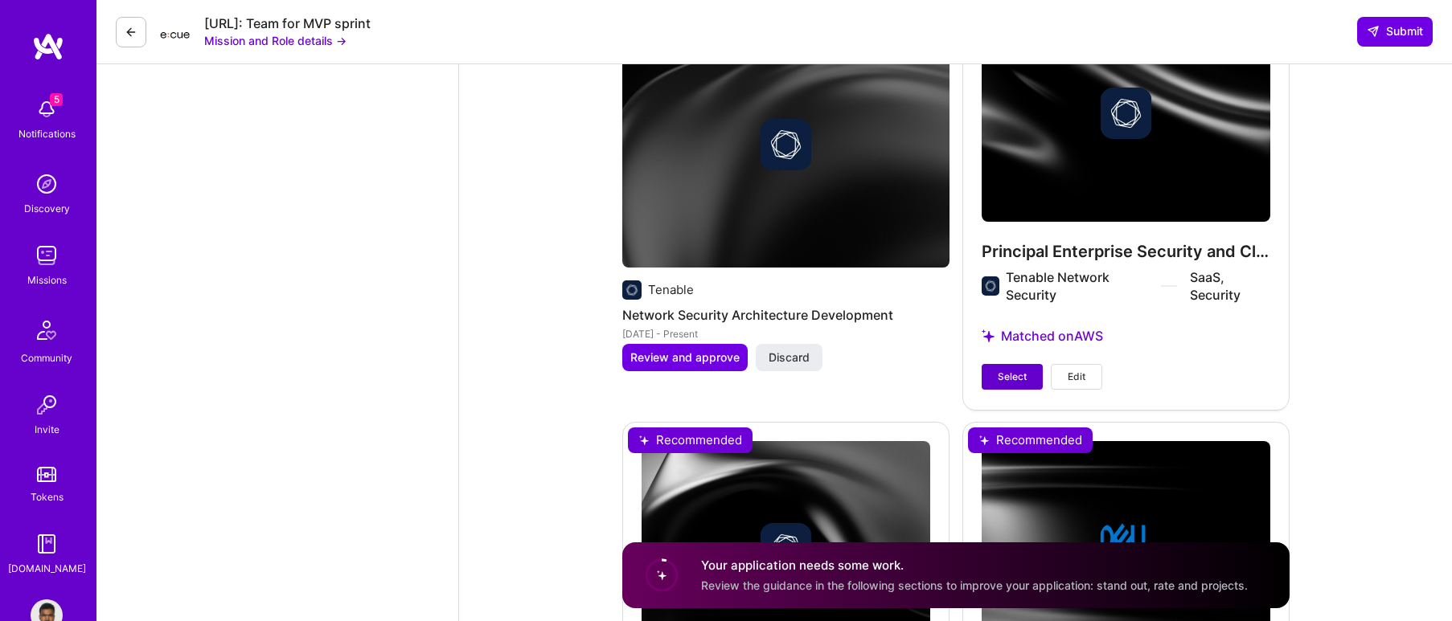
click at [1023, 370] on span "Select" at bounding box center [1012, 377] width 29 height 14
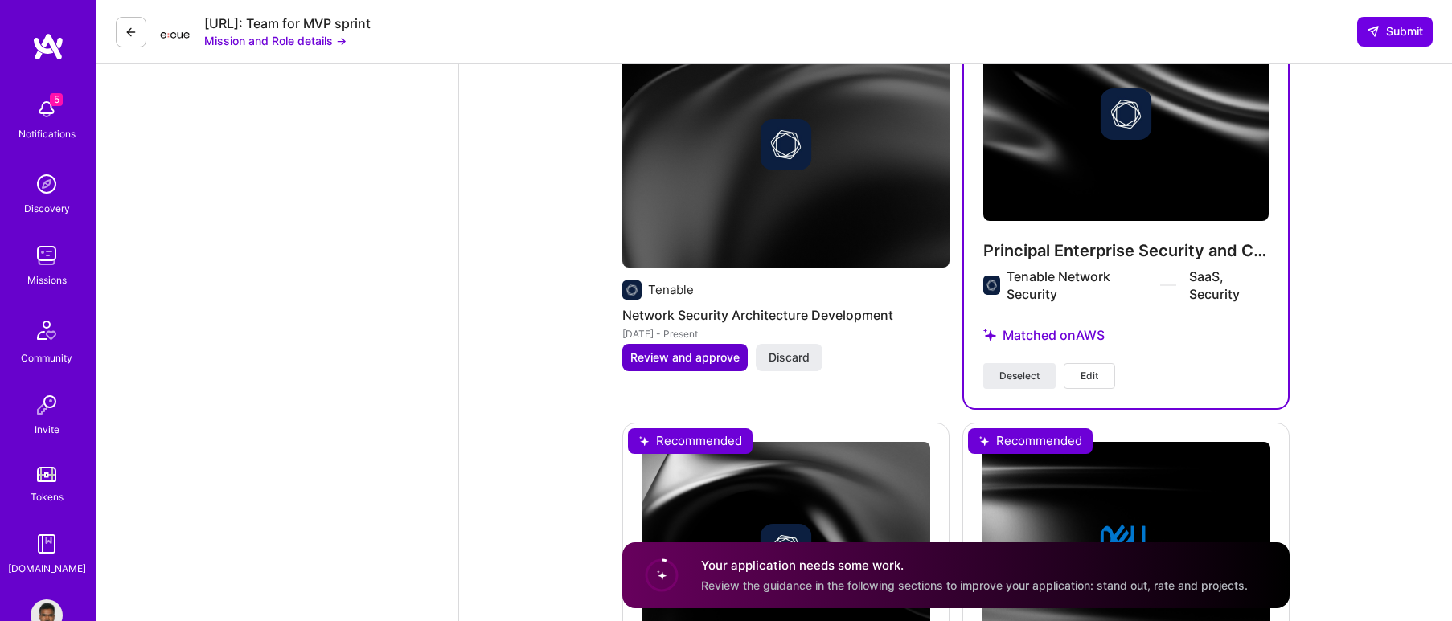
click at [711, 350] on span "Review and approve" at bounding box center [684, 358] width 109 height 16
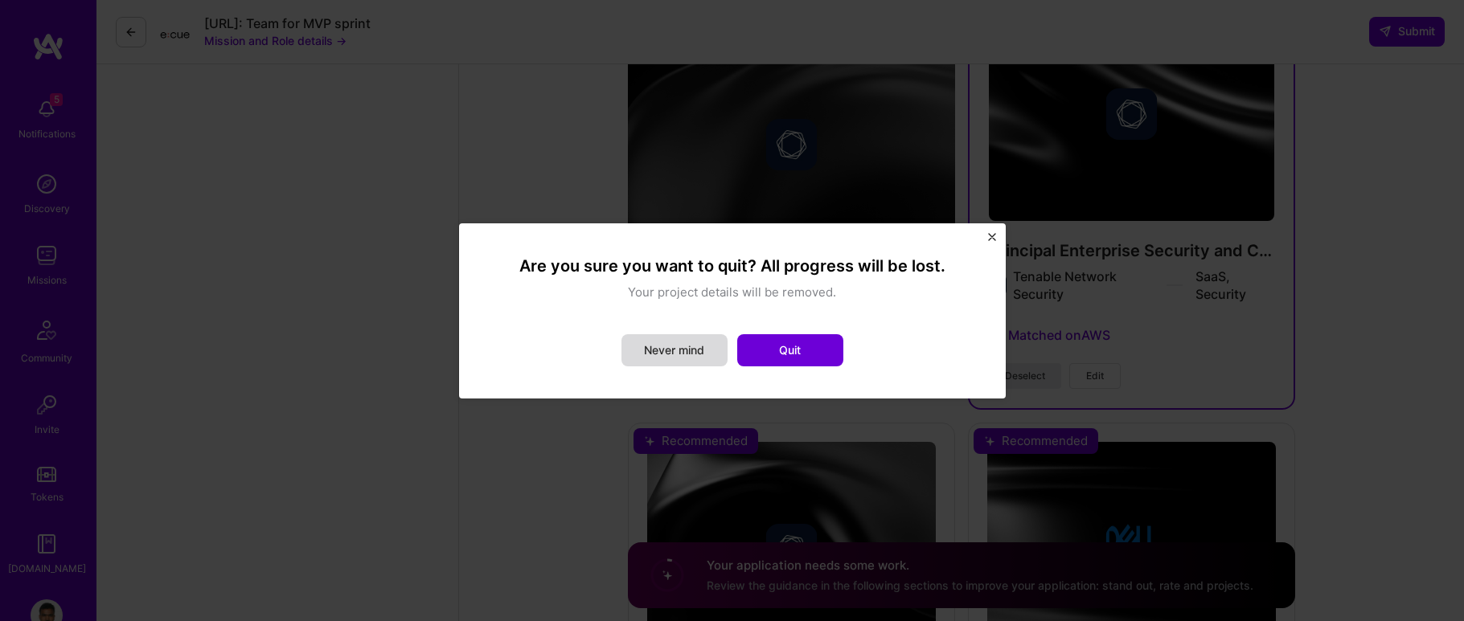
click at [718, 353] on button "Never mind" at bounding box center [674, 350] width 106 height 32
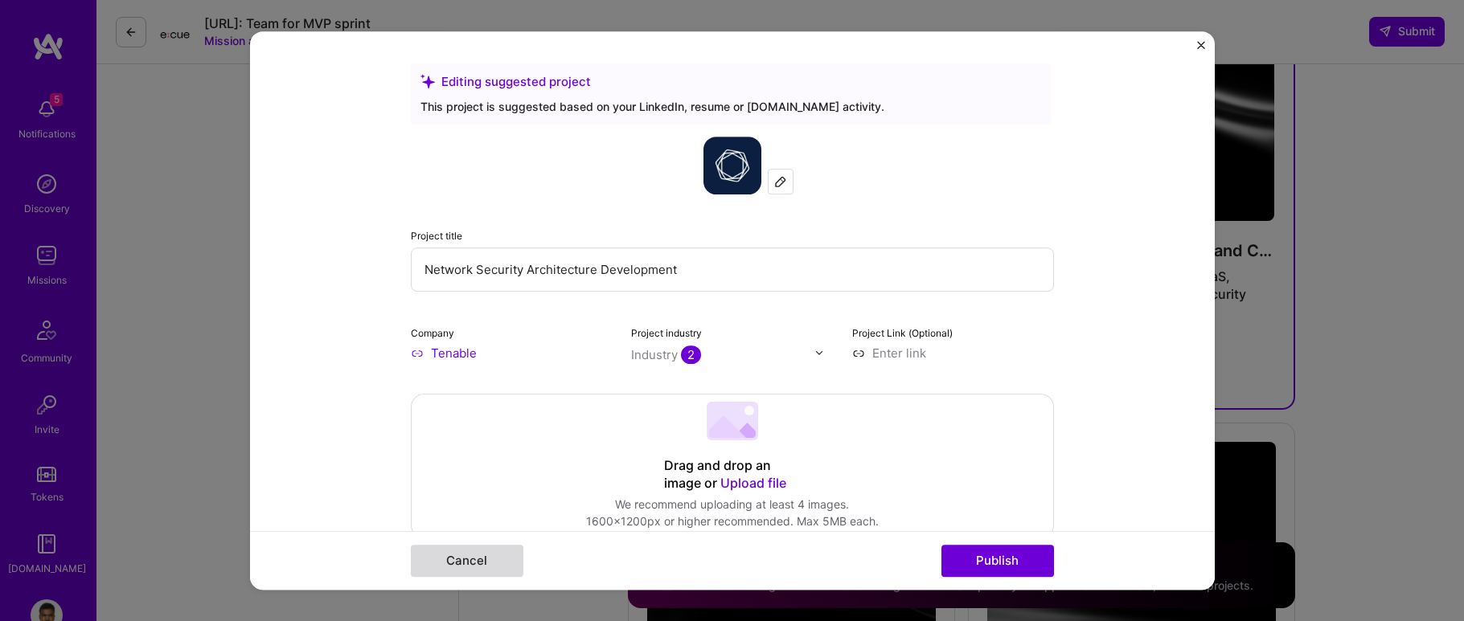
click at [487, 554] on button "Cancel" at bounding box center [467, 561] width 113 height 32
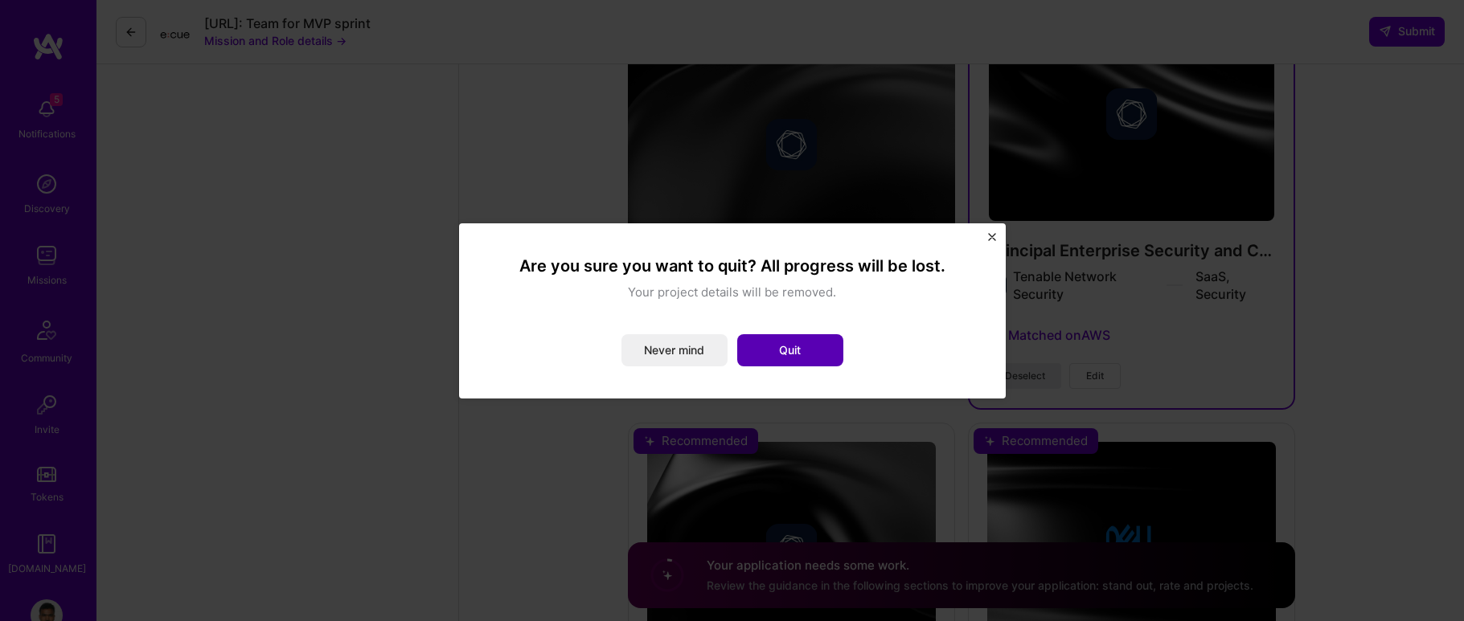
click at [758, 353] on button "Quit" at bounding box center [790, 350] width 106 height 32
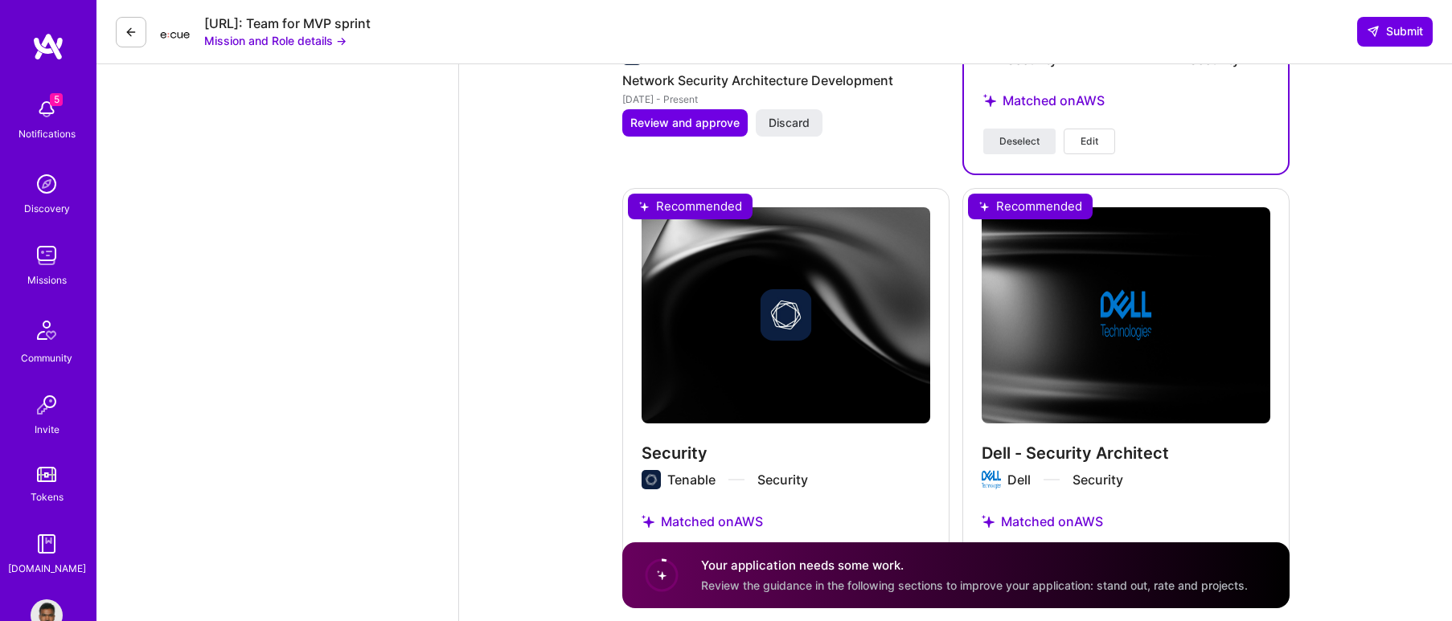
scroll to position [2556, 0]
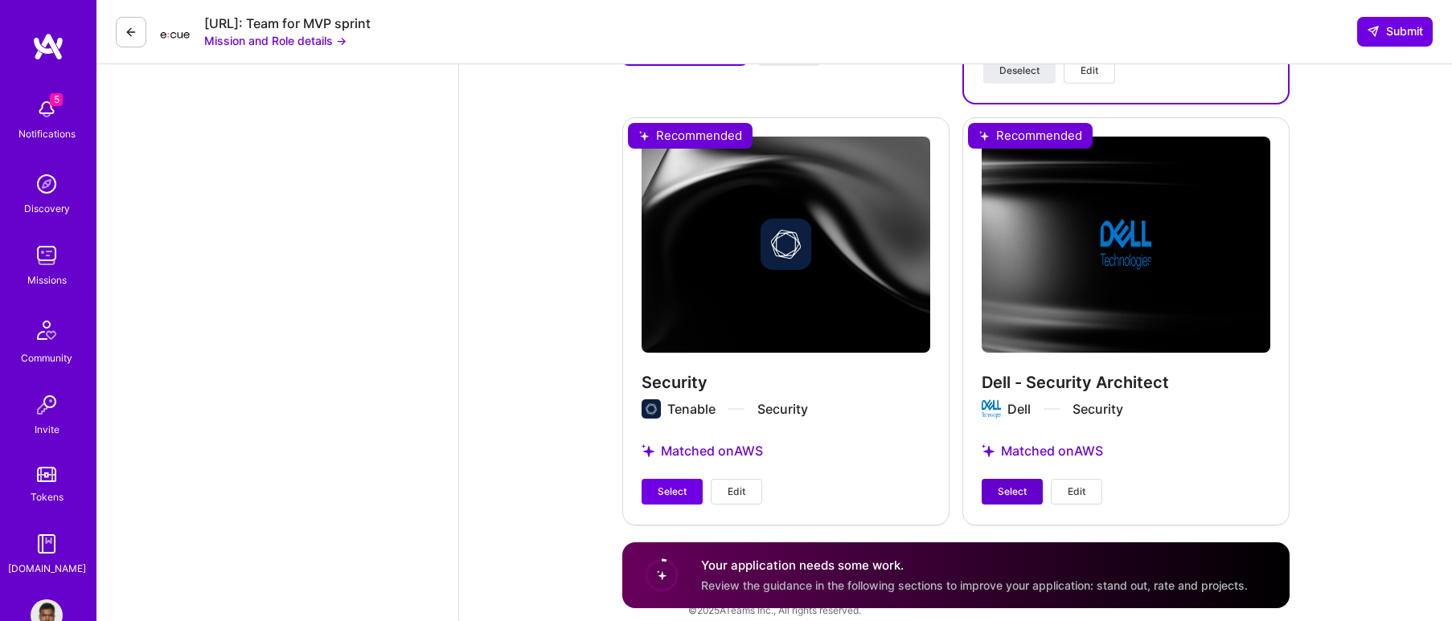
click at [1019, 483] on button "Select" at bounding box center [1012, 492] width 61 height 26
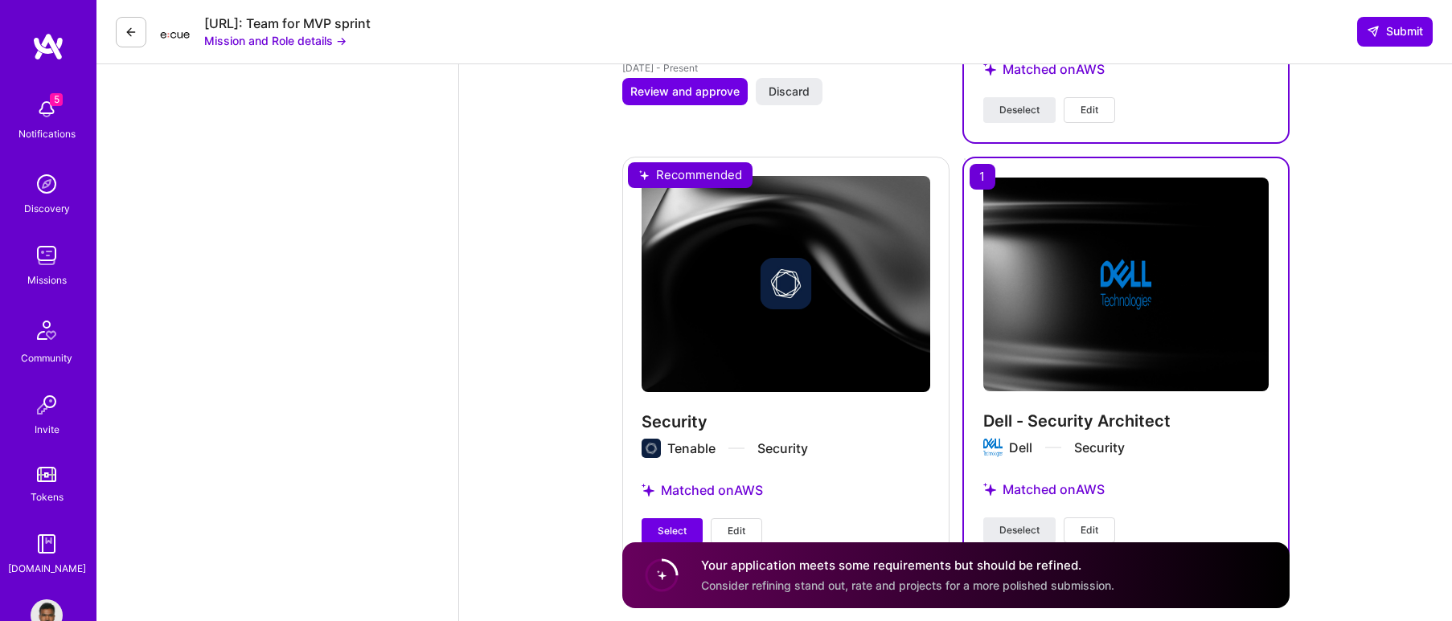
scroll to position [2557, 0]
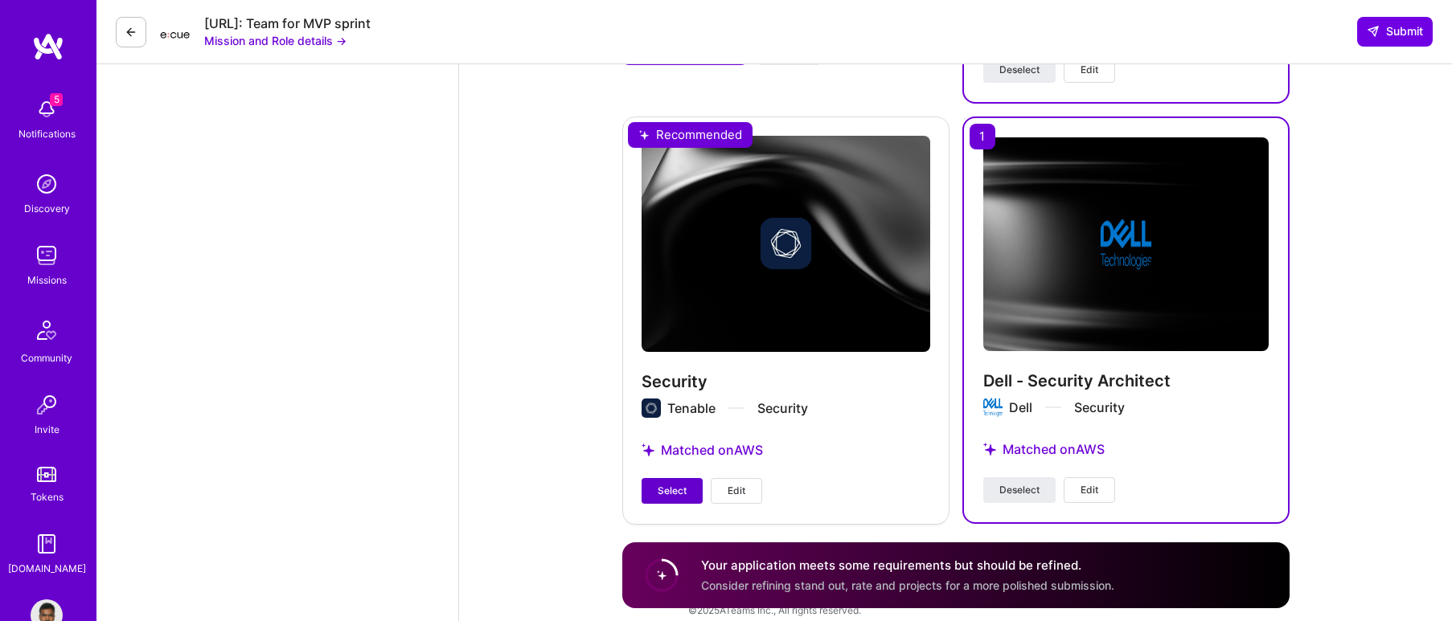
click at [692, 478] on button "Select" at bounding box center [672, 491] width 61 height 26
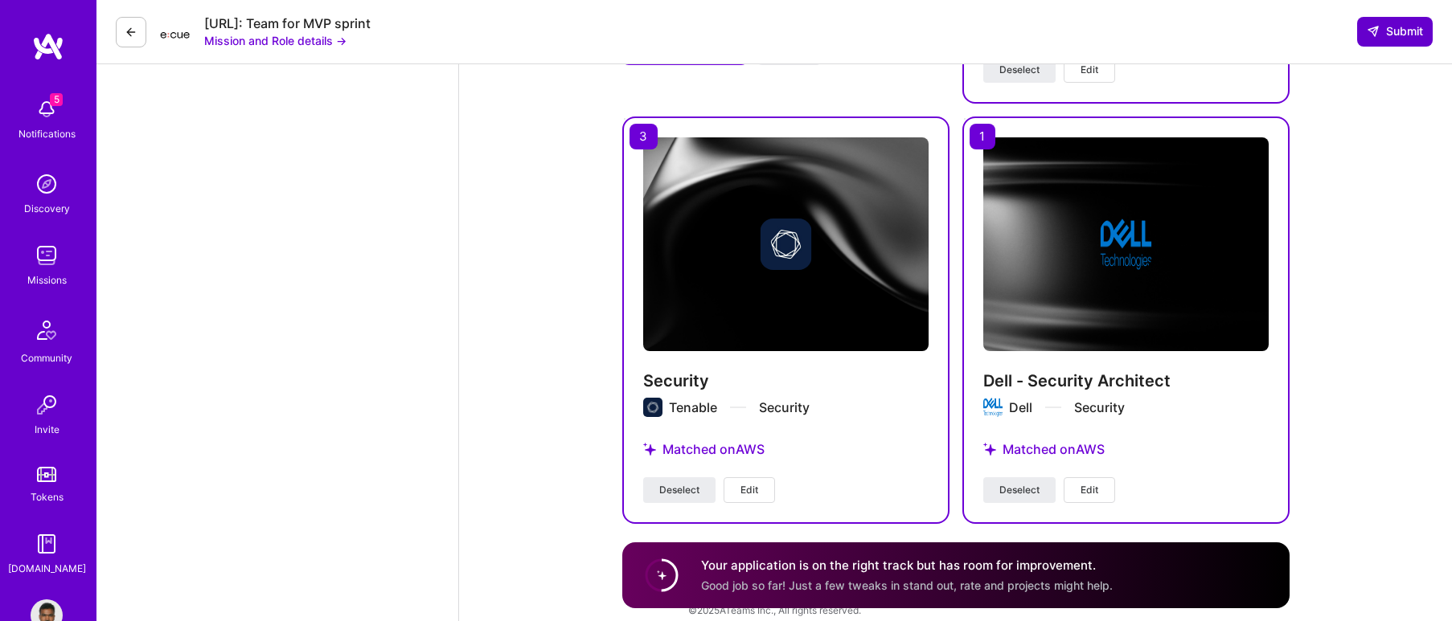
click at [1417, 43] on button "Submit" at bounding box center [1395, 31] width 76 height 29
click at [1414, 35] on span "Submit" at bounding box center [1395, 31] width 56 height 16
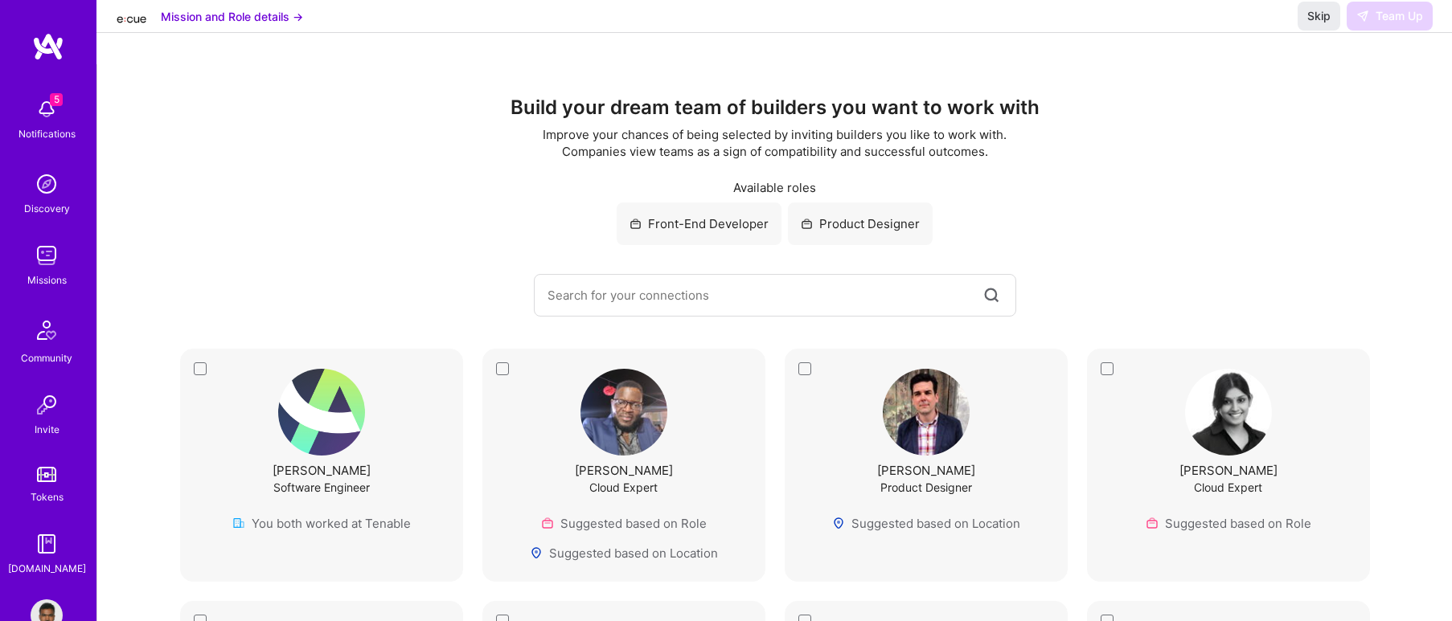
click at [50, 250] on img at bounding box center [47, 256] width 32 height 32
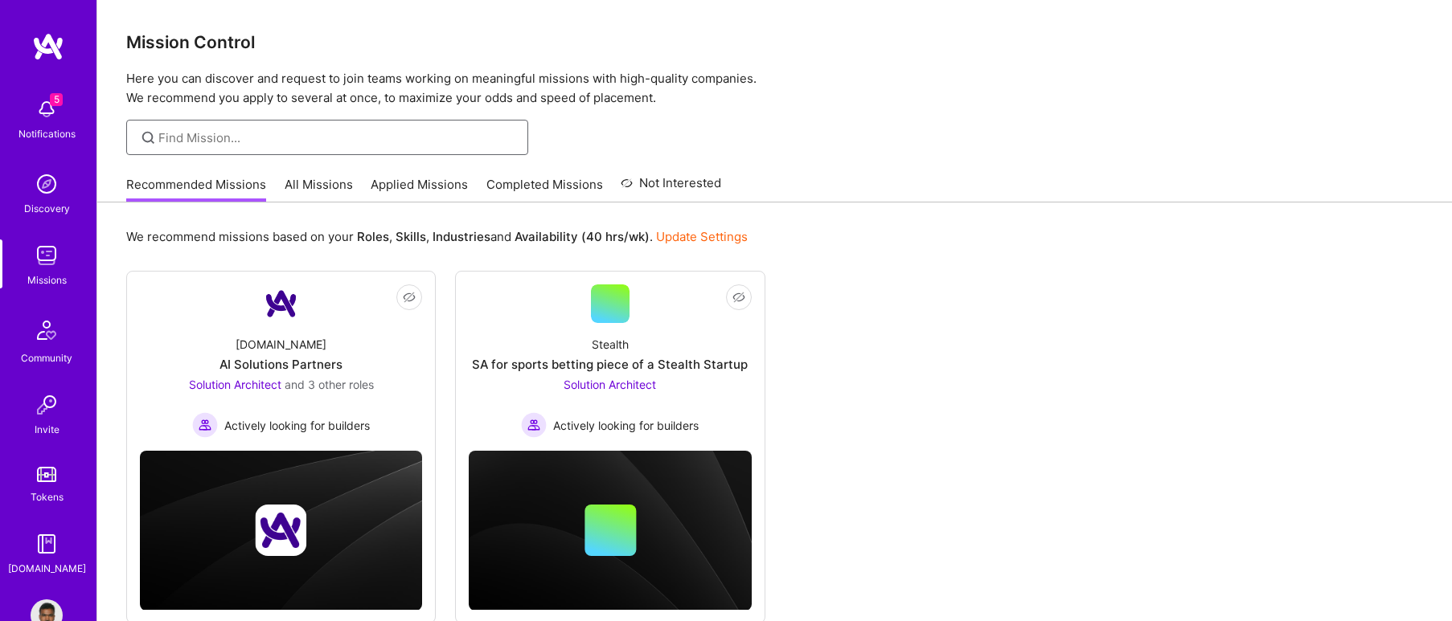
click at [169, 133] on input at bounding box center [337, 137] width 358 height 17
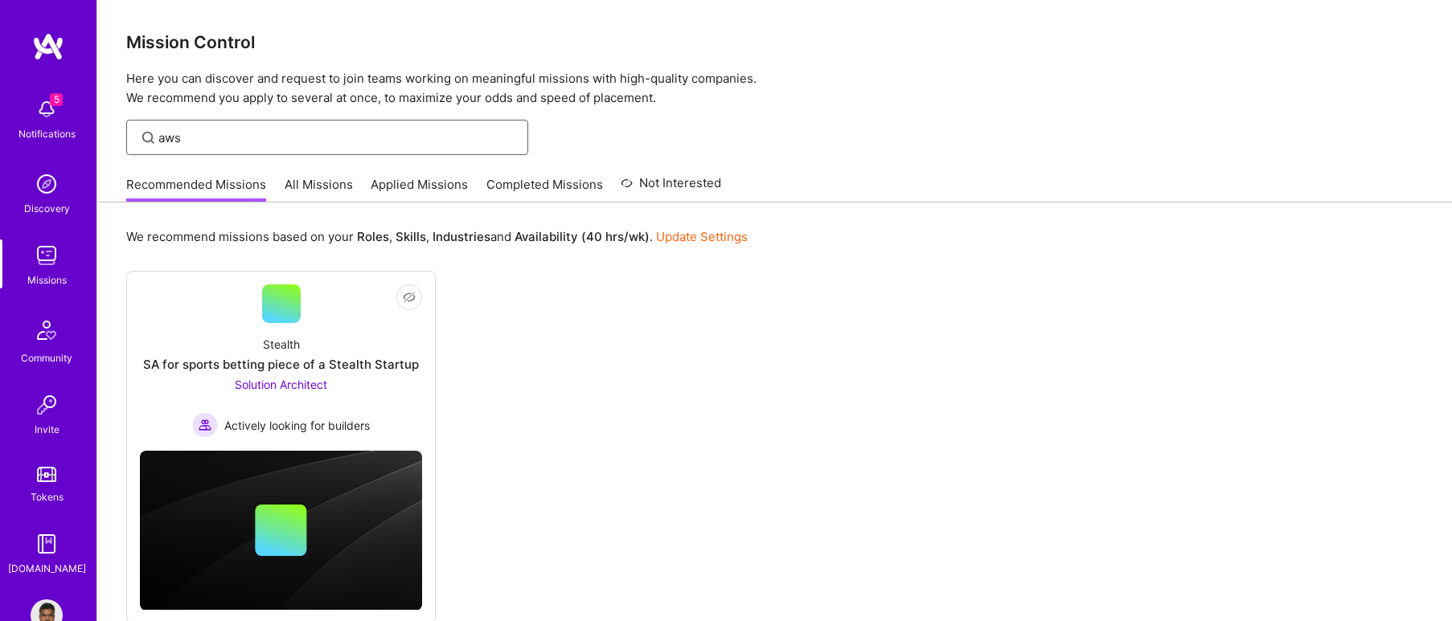
type input "aws"
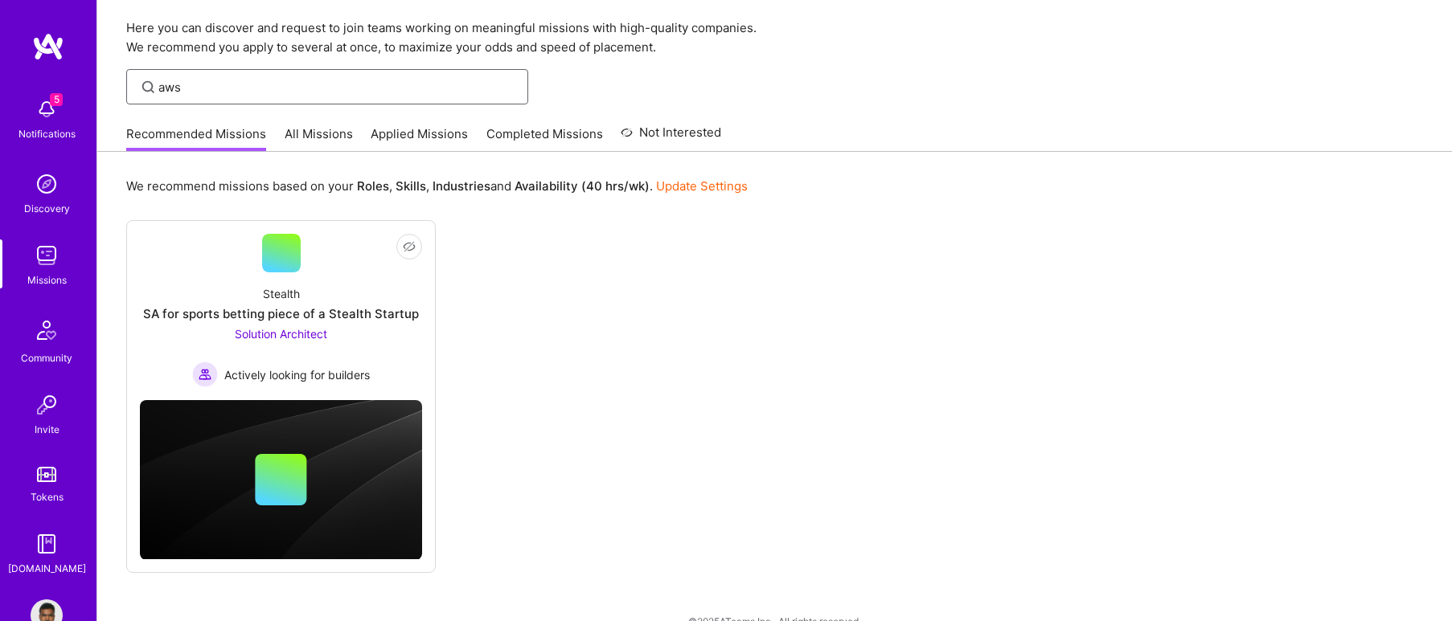
scroll to position [79, 0]
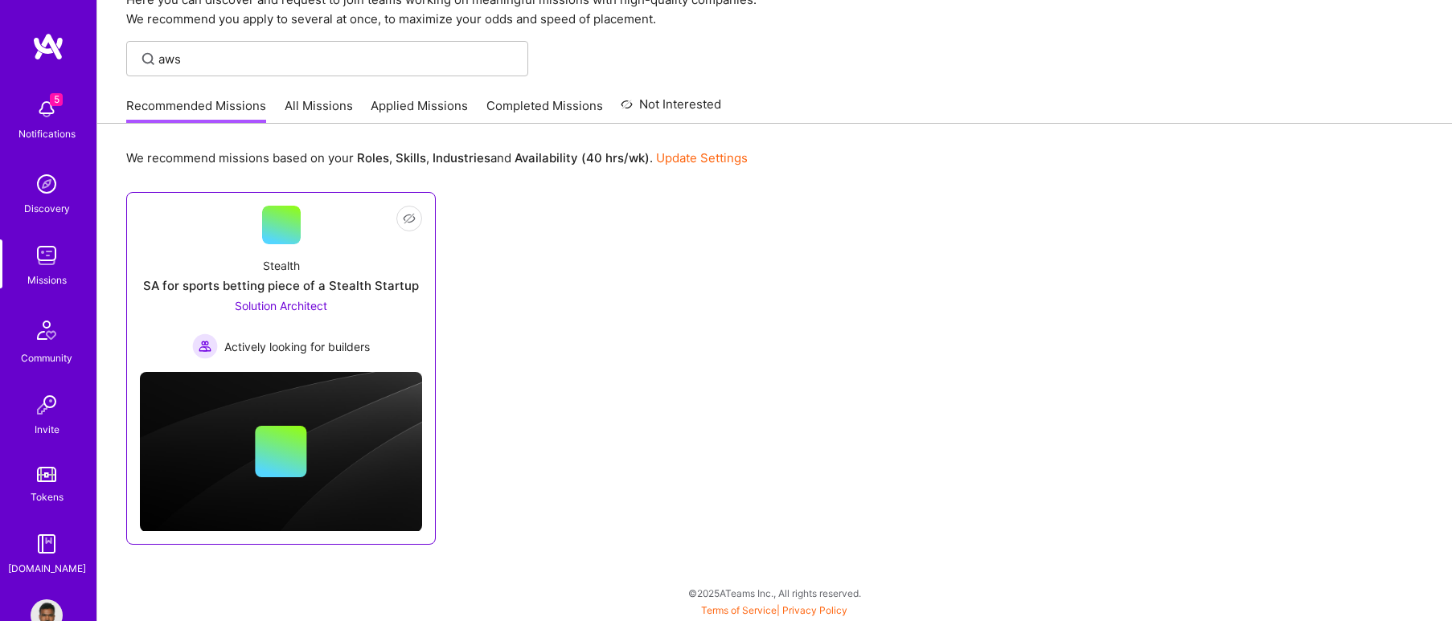
click at [359, 299] on div "Solution Architect Actively looking for builders" at bounding box center [281, 328] width 178 height 62
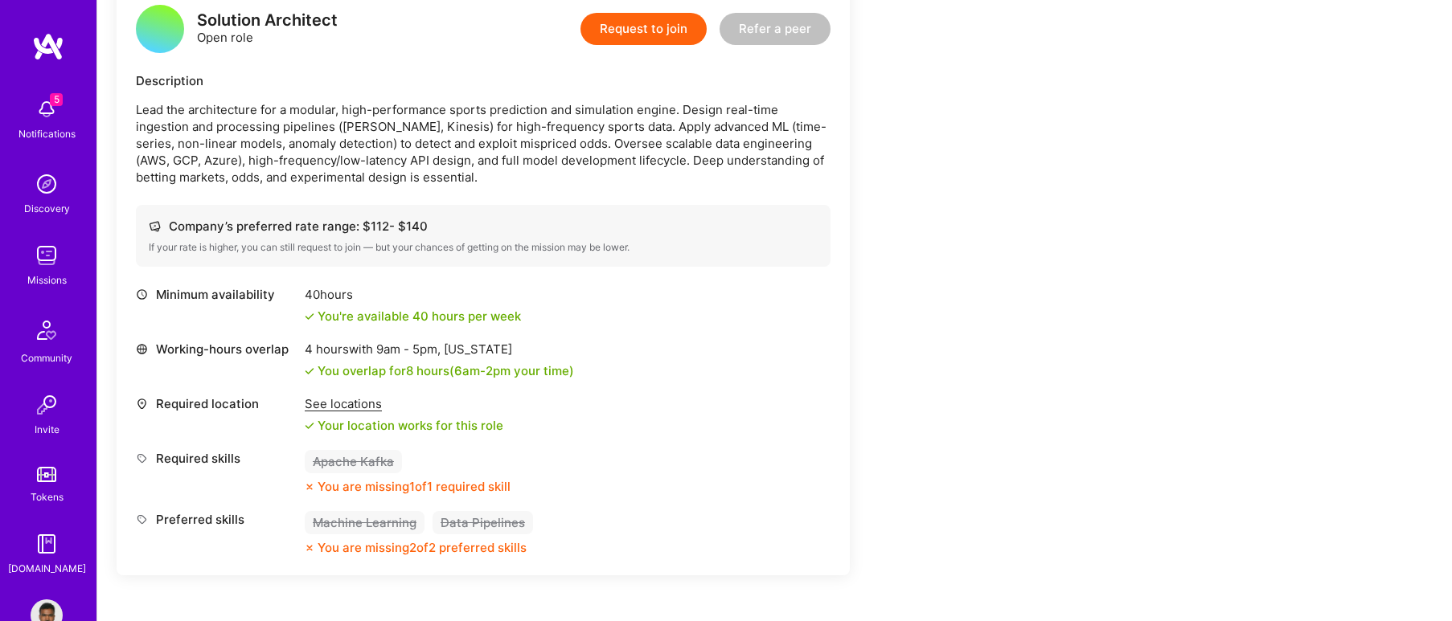
scroll to position [426, 0]
